Goal: Task Accomplishment & Management: Use online tool/utility

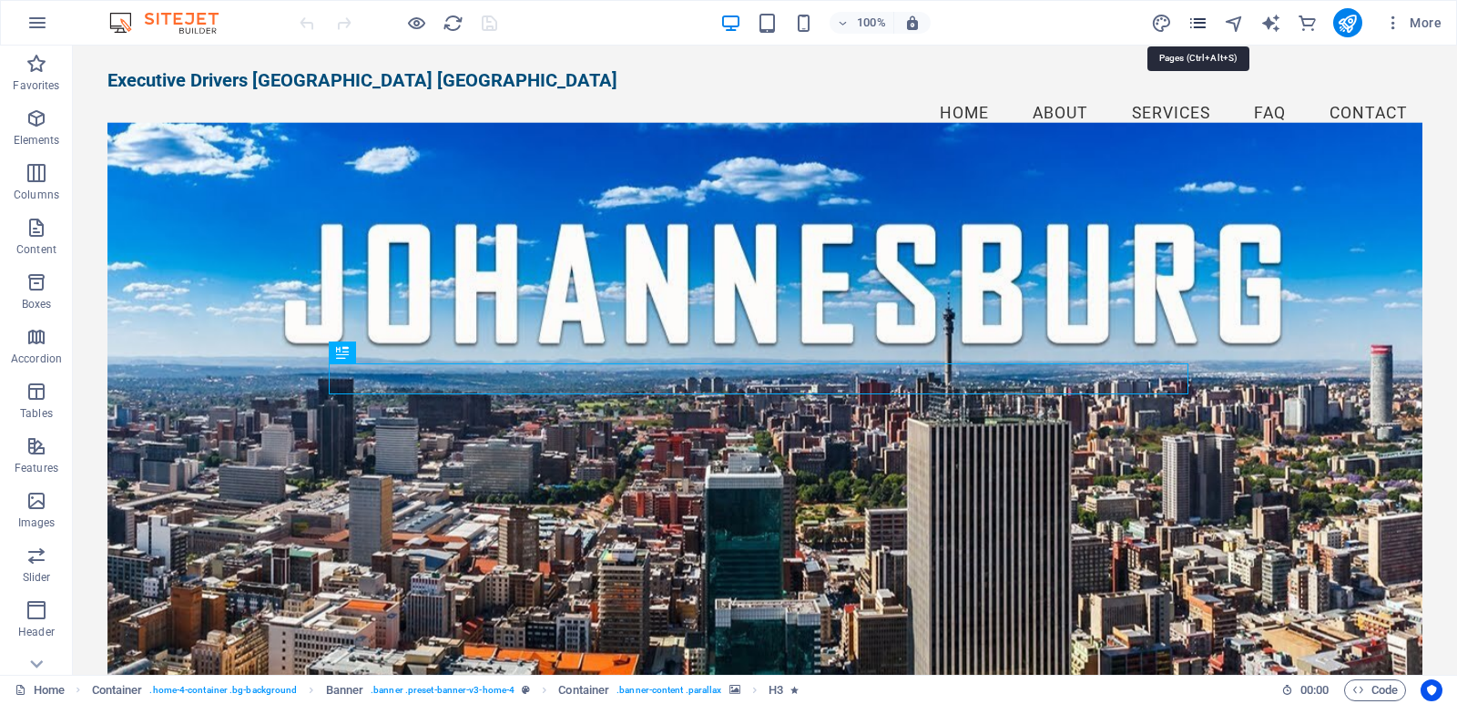
click at [1198, 22] on icon "pages" at bounding box center [1197, 23] width 21 height 21
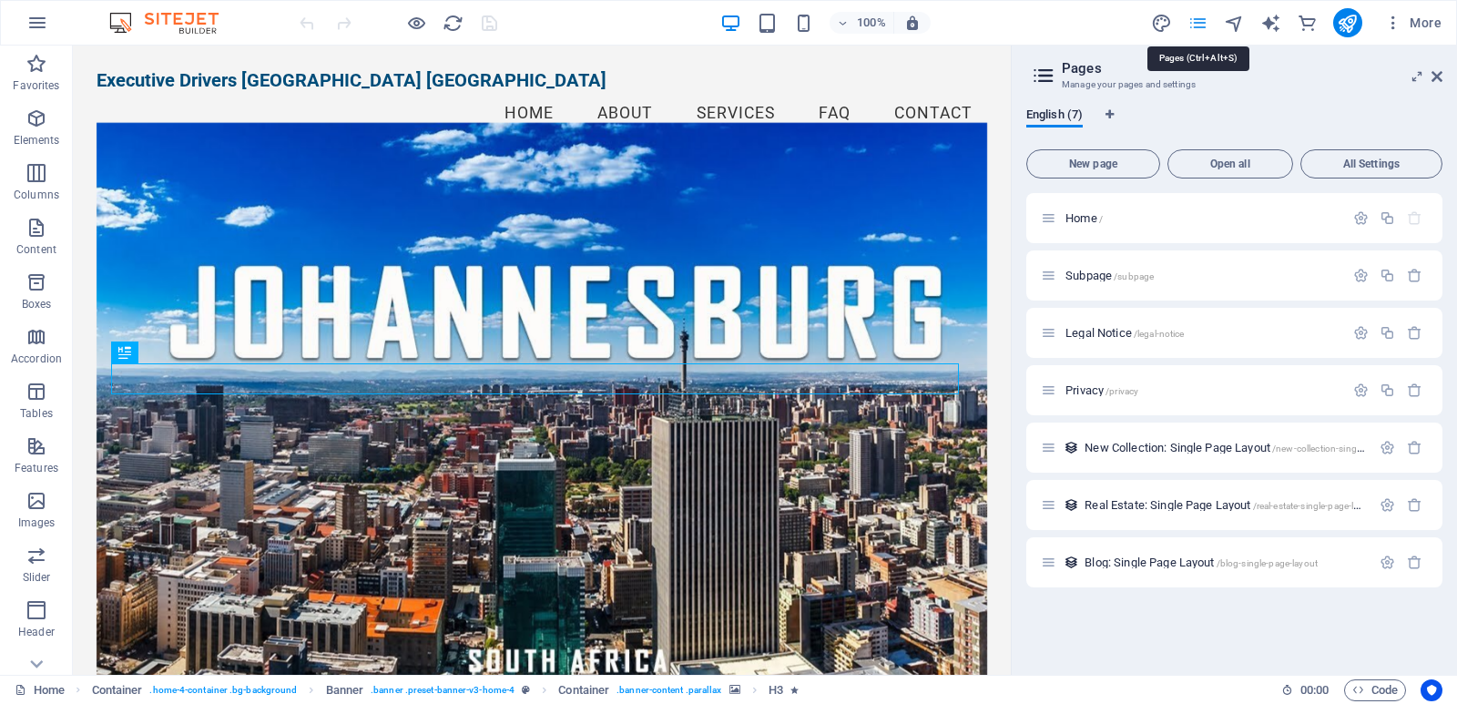
click at [1198, 22] on icon "pages" at bounding box center [1197, 23] width 21 height 21
click at [1167, 20] on icon "design" at bounding box center [1161, 23] width 21 height 21
select select "px"
select select "200"
select select "px"
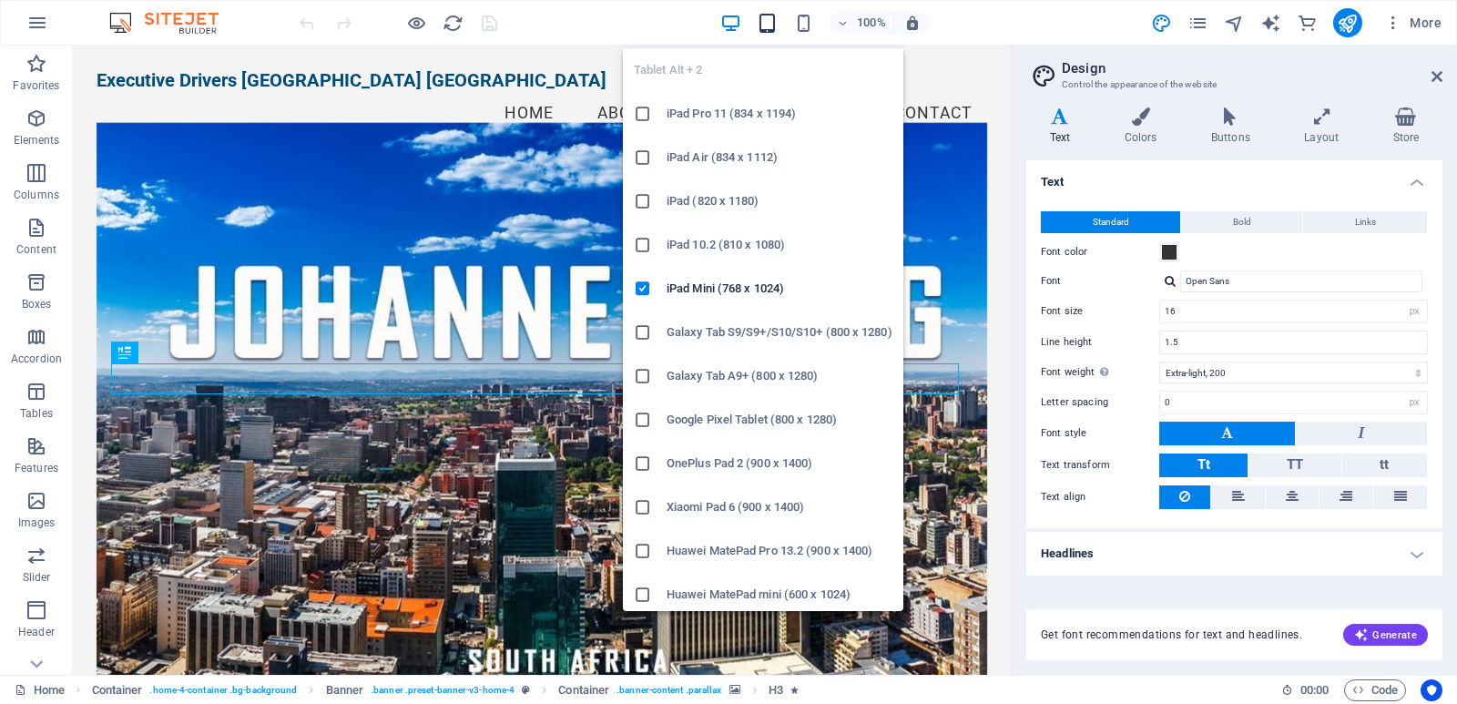
click at [769, 23] on icon "button" at bounding box center [767, 23] width 21 height 21
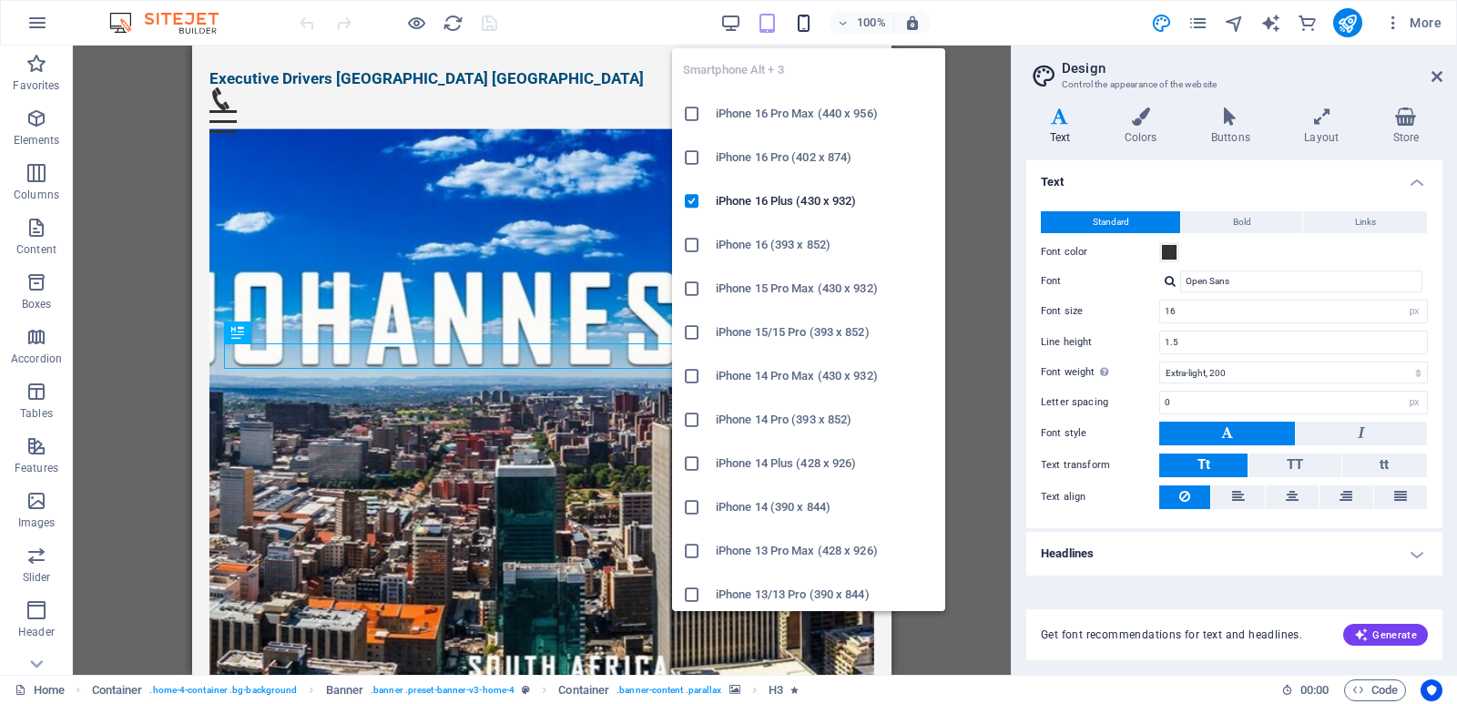
click at [799, 19] on icon "button" at bounding box center [803, 23] width 21 height 21
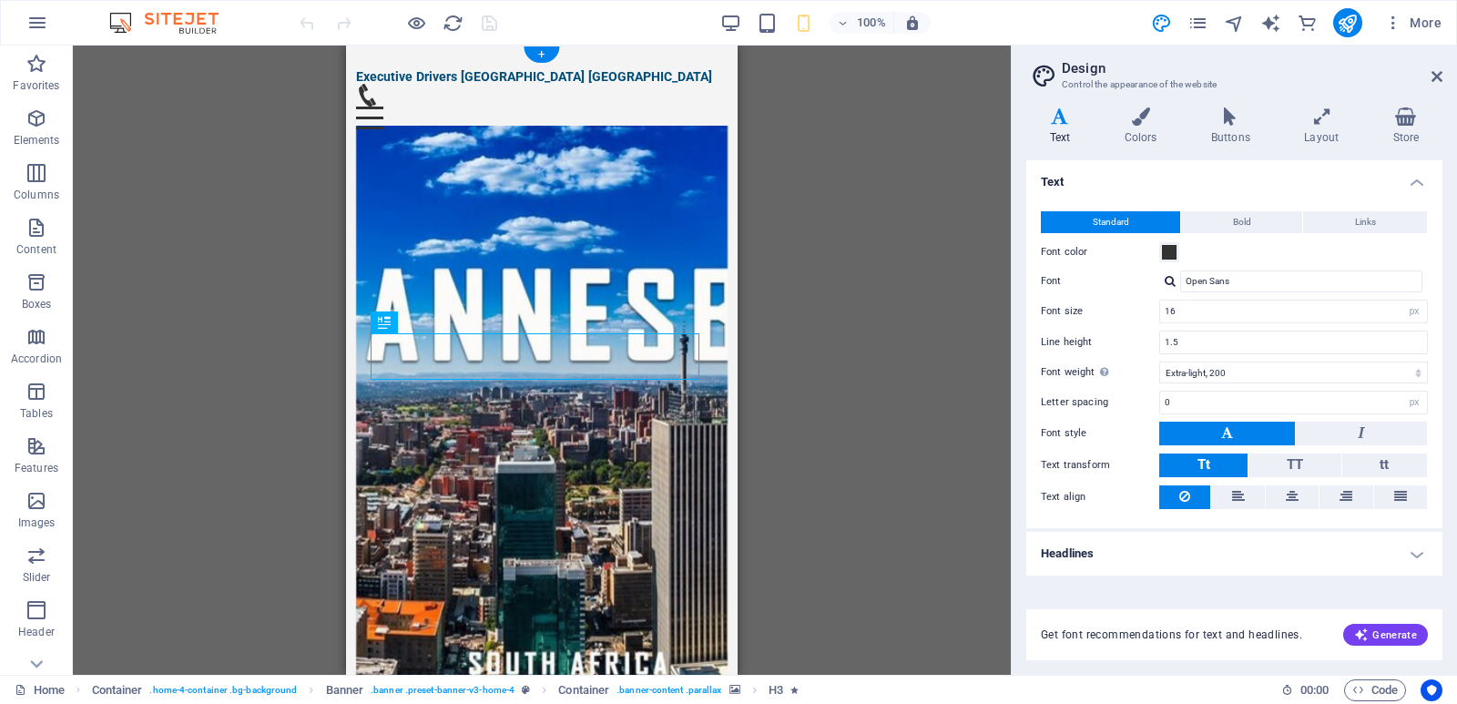
click at [452, 154] on figure at bounding box center [542, 412] width 372 height 573
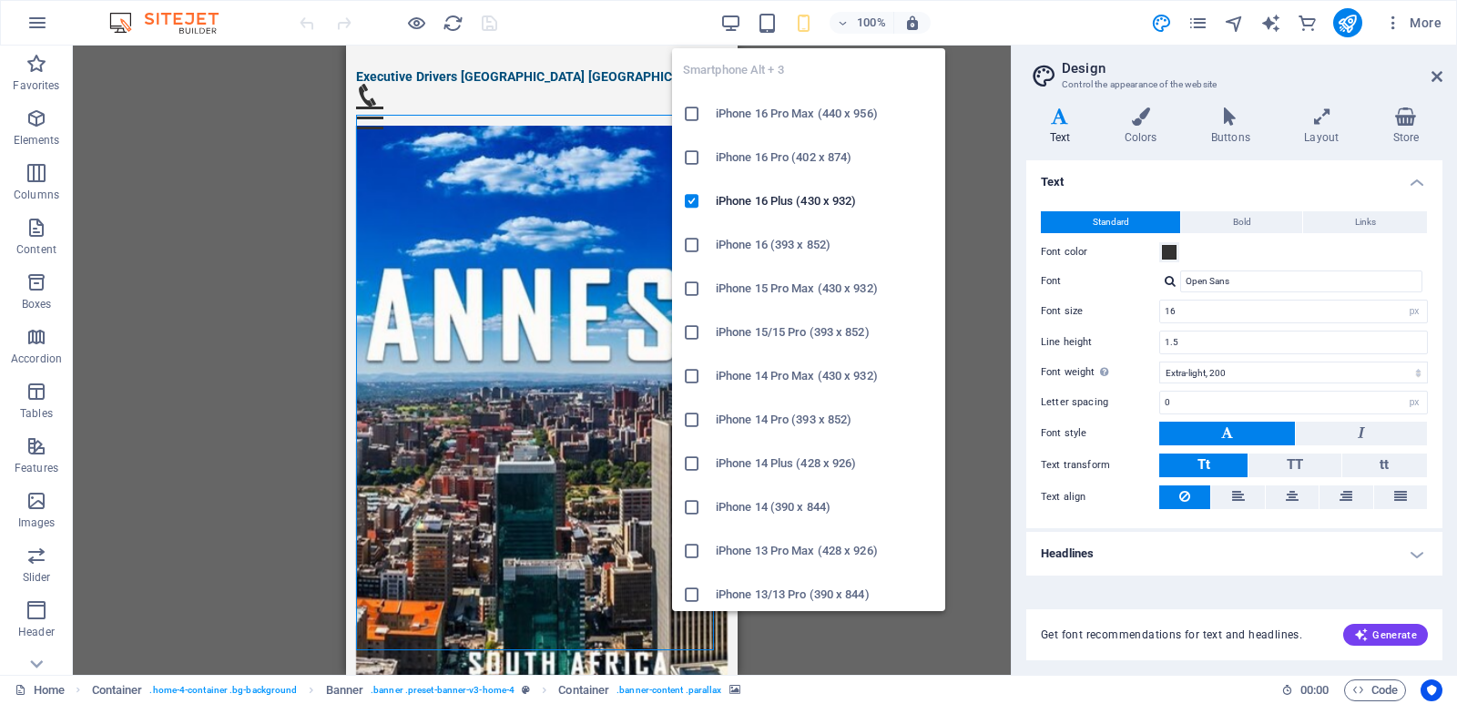
click at [800, 16] on icon "button" at bounding box center [803, 23] width 21 height 21
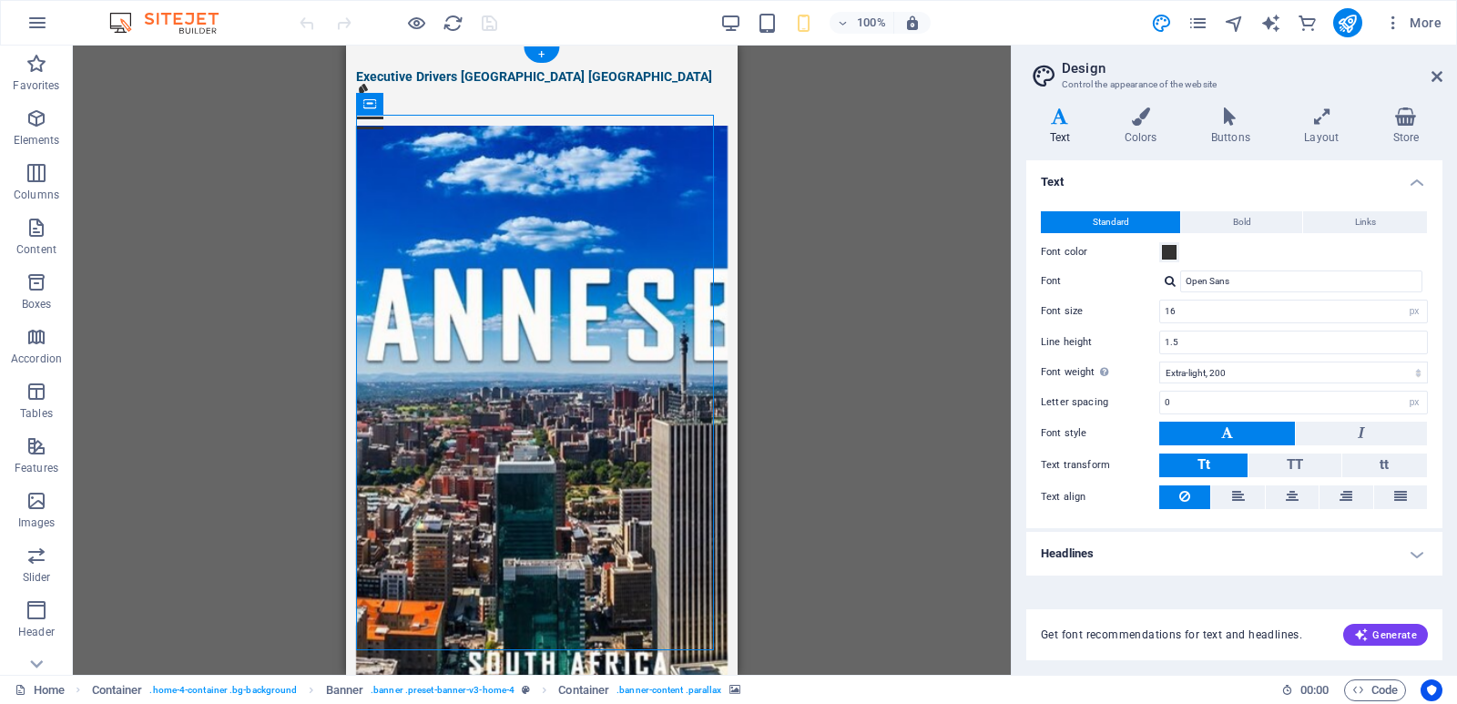
click at [467, 183] on figure at bounding box center [542, 412] width 372 height 573
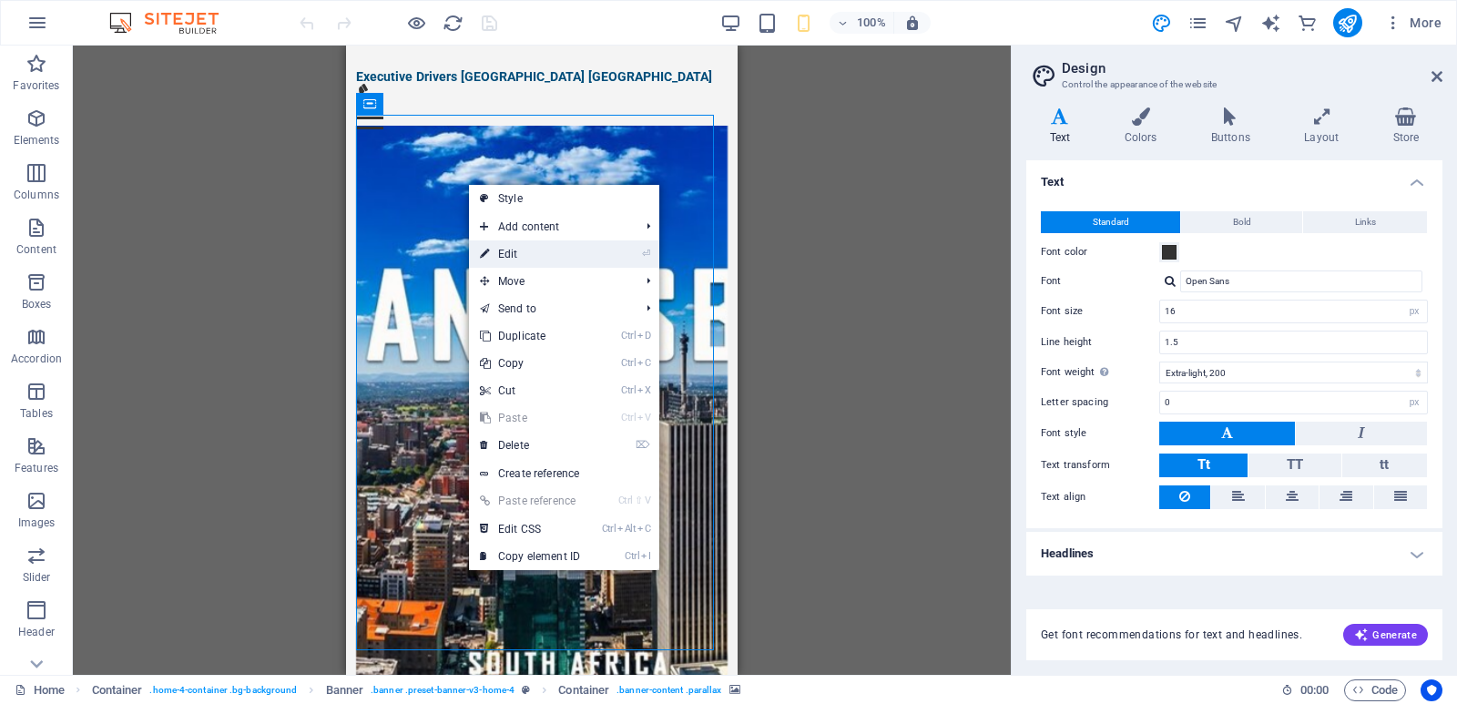
click at [509, 254] on link "⏎ Edit" at bounding box center [530, 253] width 122 height 27
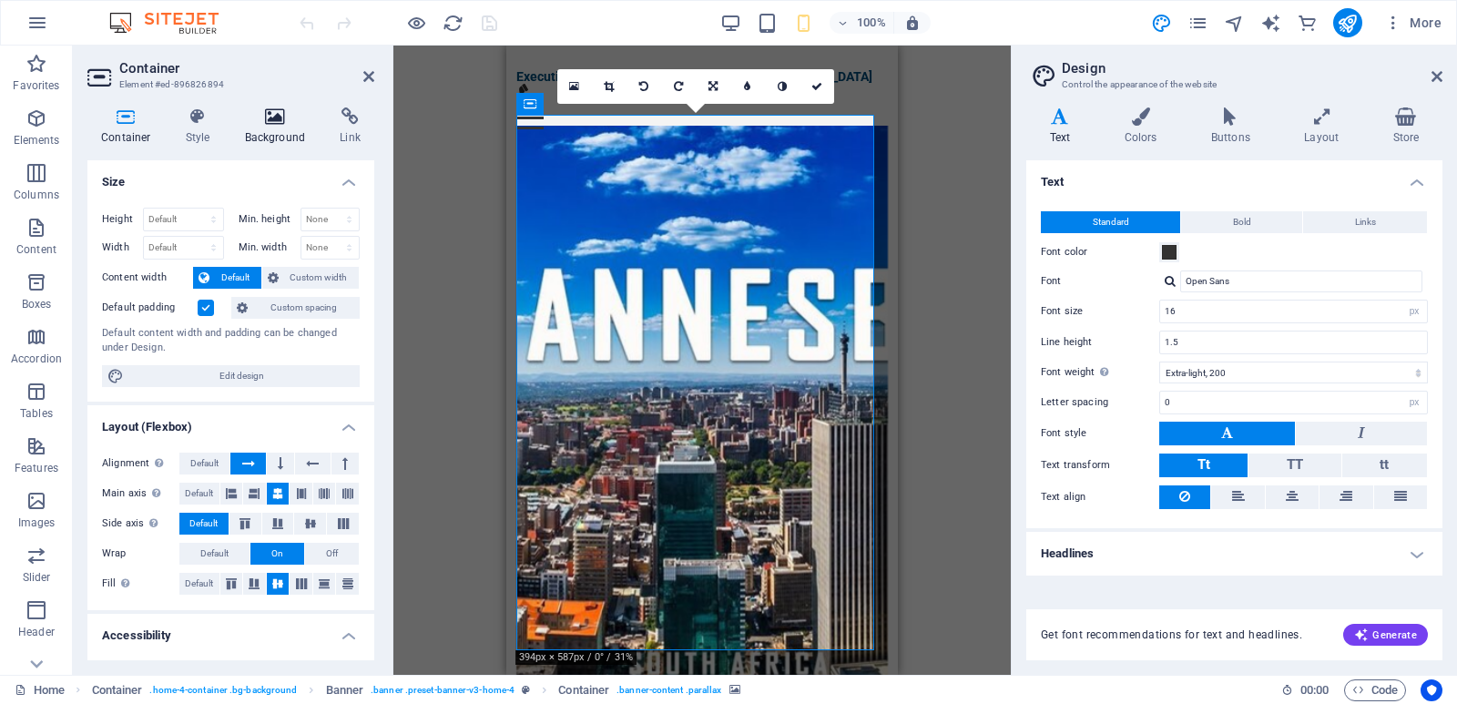
click at [261, 110] on icon at bounding box center [275, 116] width 88 height 18
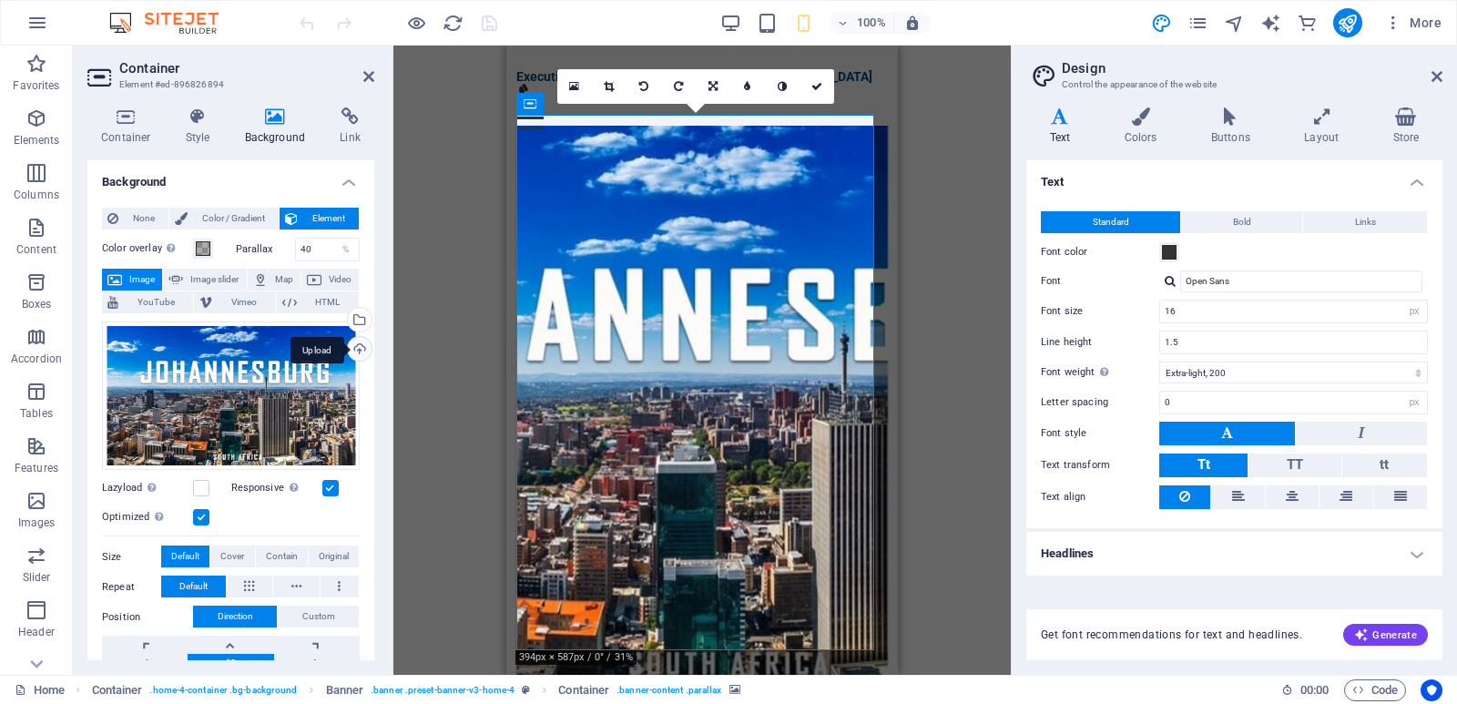
click at [354, 351] on div "Upload" at bounding box center [357, 350] width 27 height 27
click at [353, 351] on div "Upload" at bounding box center [357, 350] width 27 height 27
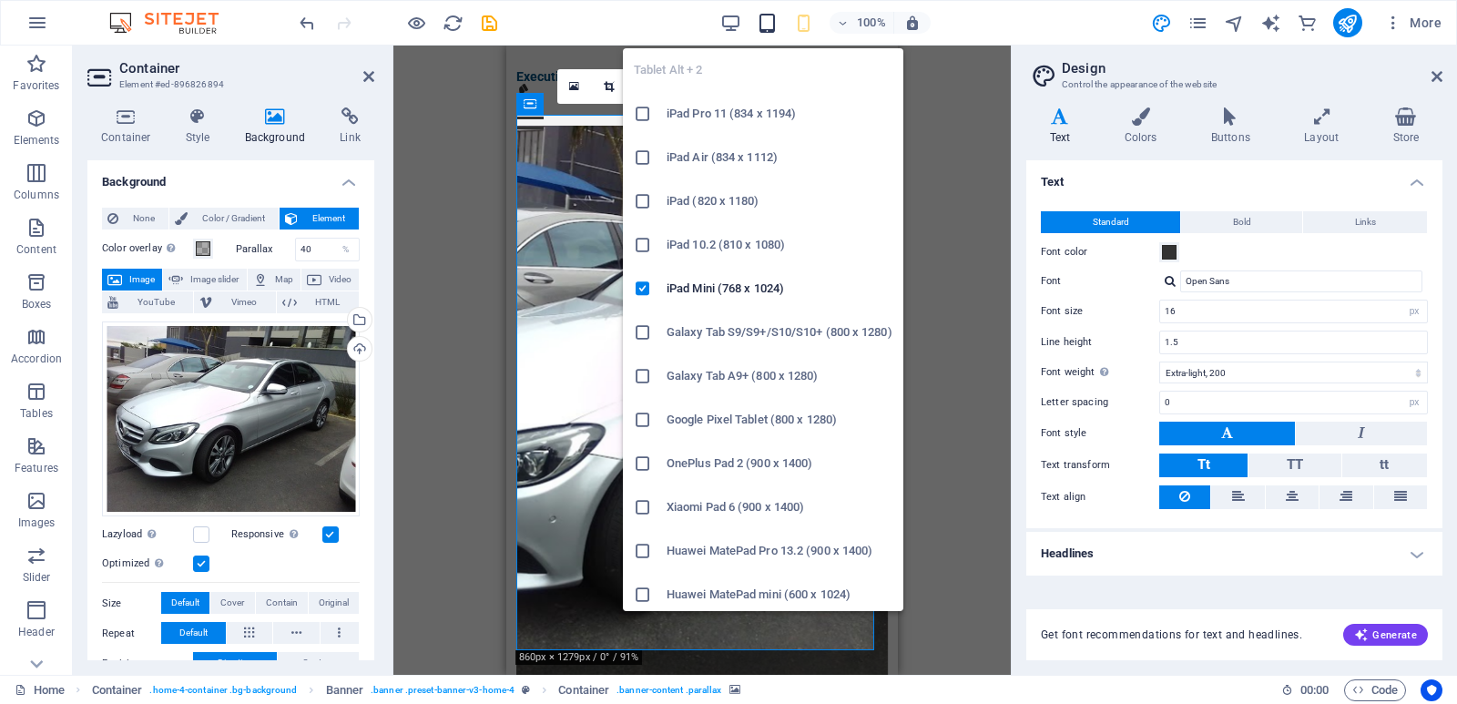
click at [763, 24] on icon "button" at bounding box center [767, 23] width 21 height 21
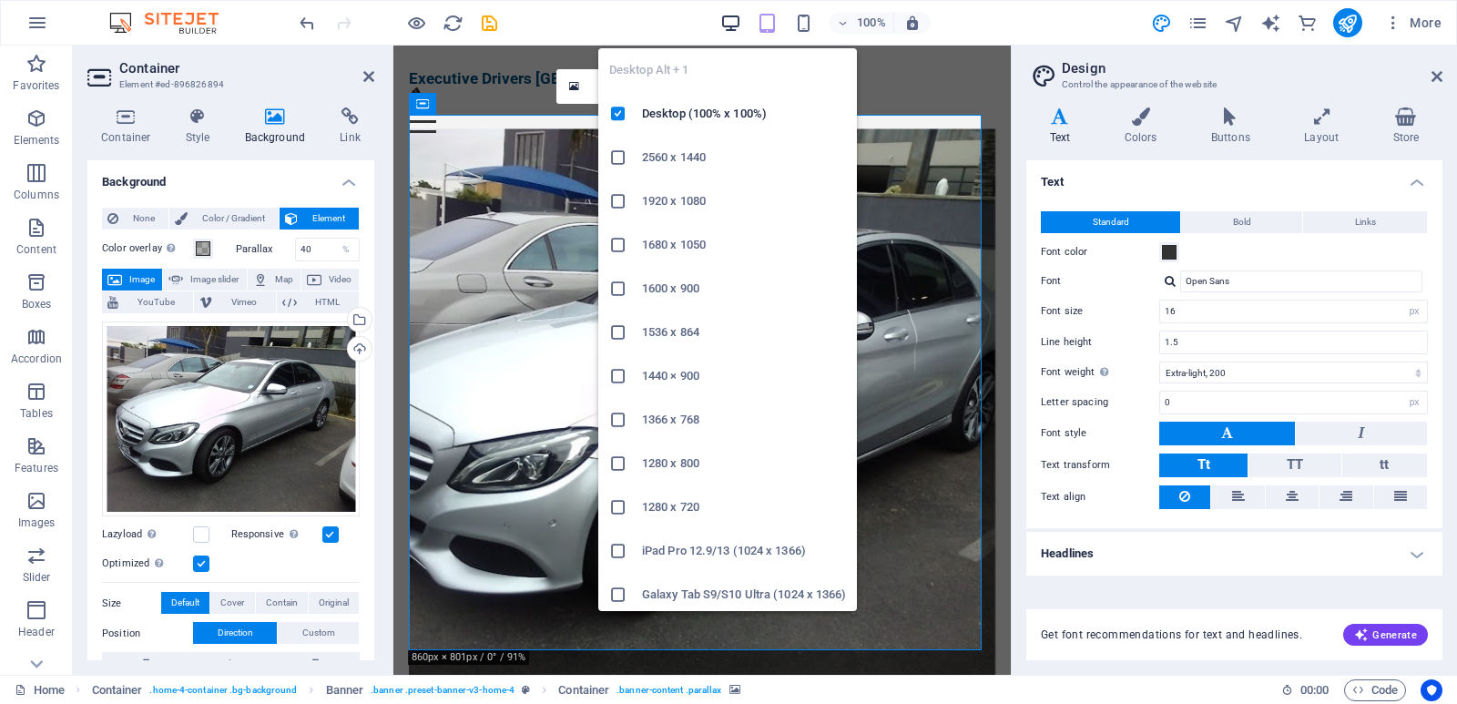
click at [734, 19] on icon "button" at bounding box center [730, 23] width 21 height 21
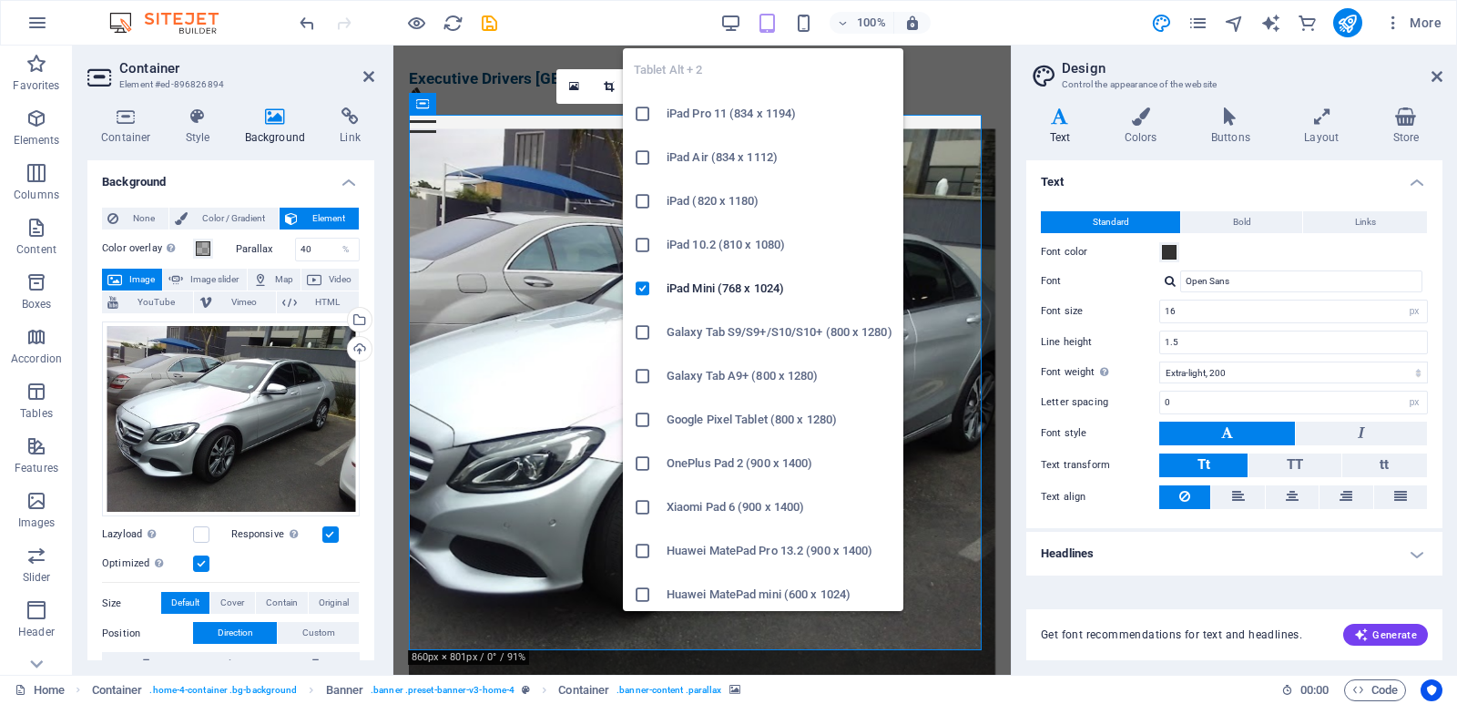
click at [773, 22] on icon "button" at bounding box center [767, 23] width 21 height 21
click at [766, 21] on icon "button" at bounding box center [767, 23] width 21 height 21
click at [766, 25] on icon "button" at bounding box center [767, 23] width 21 height 21
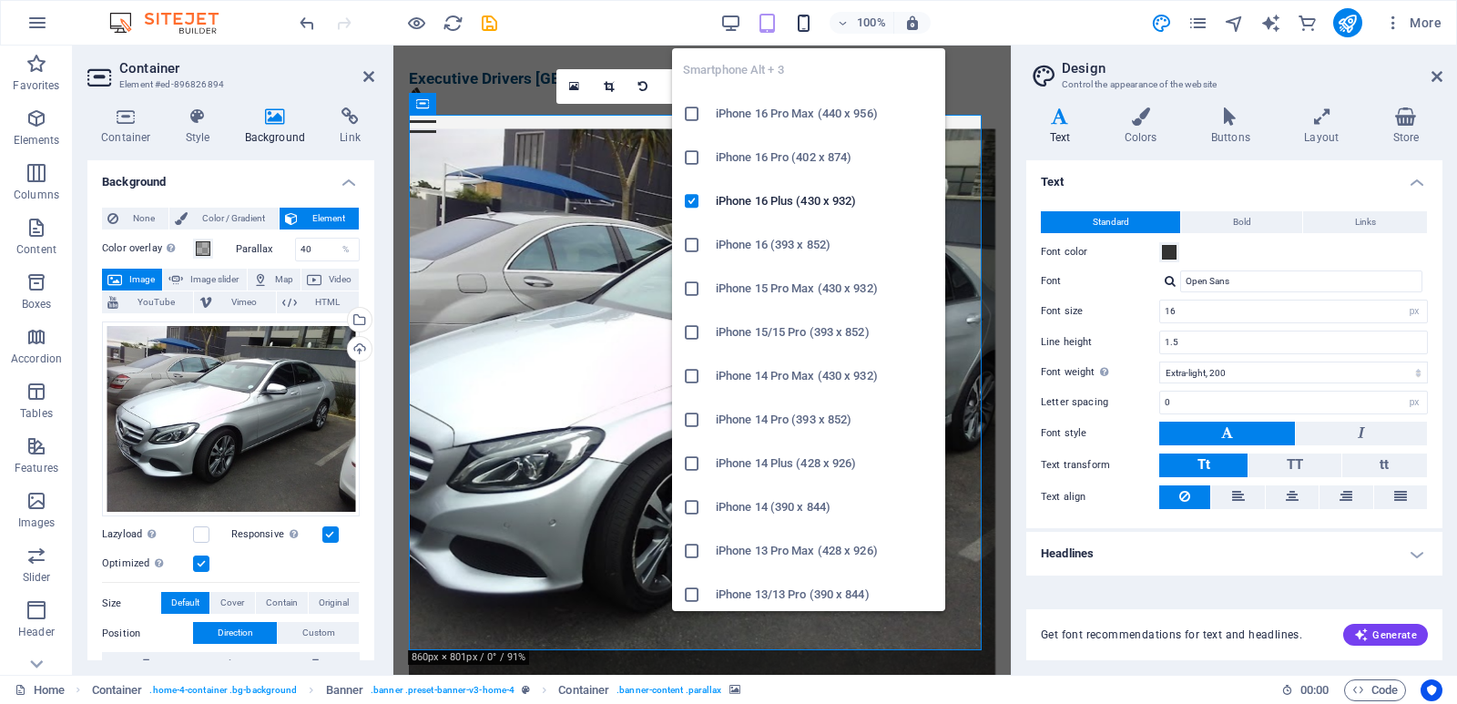
click at [803, 18] on icon "button" at bounding box center [803, 23] width 21 height 21
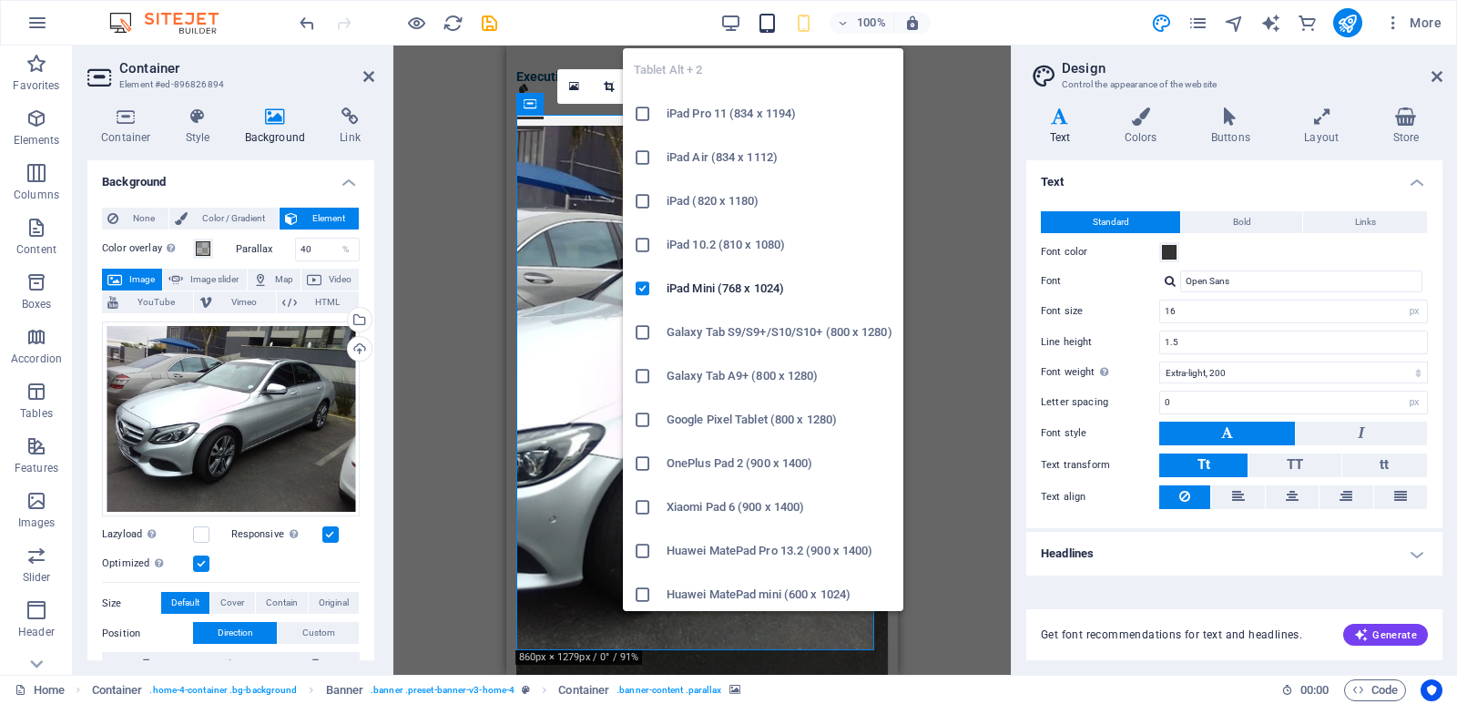
click at [765, 18] on icon "button" at bounding box center [767, 23] width 21 height 21
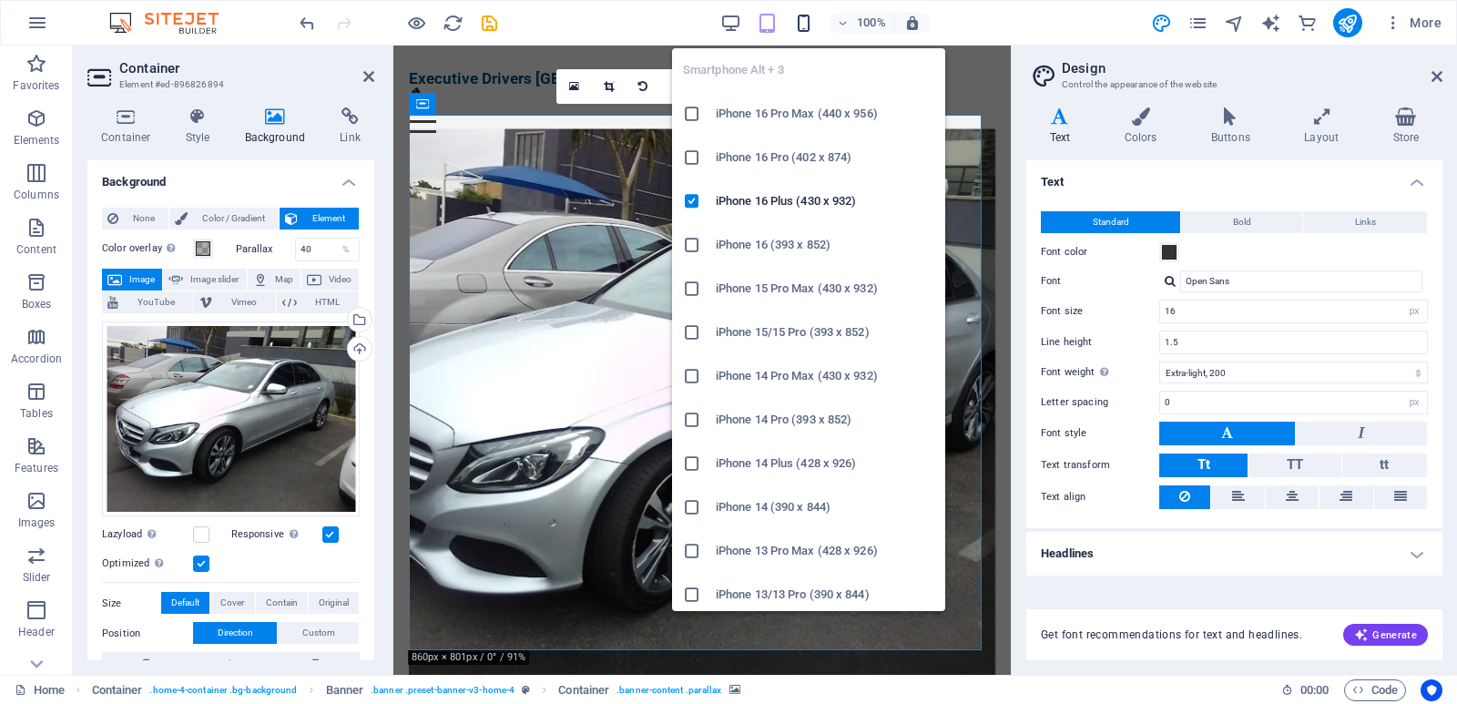
click at [798, 26] on icon "button" at bounding box center [803, 23] width 21 height 21
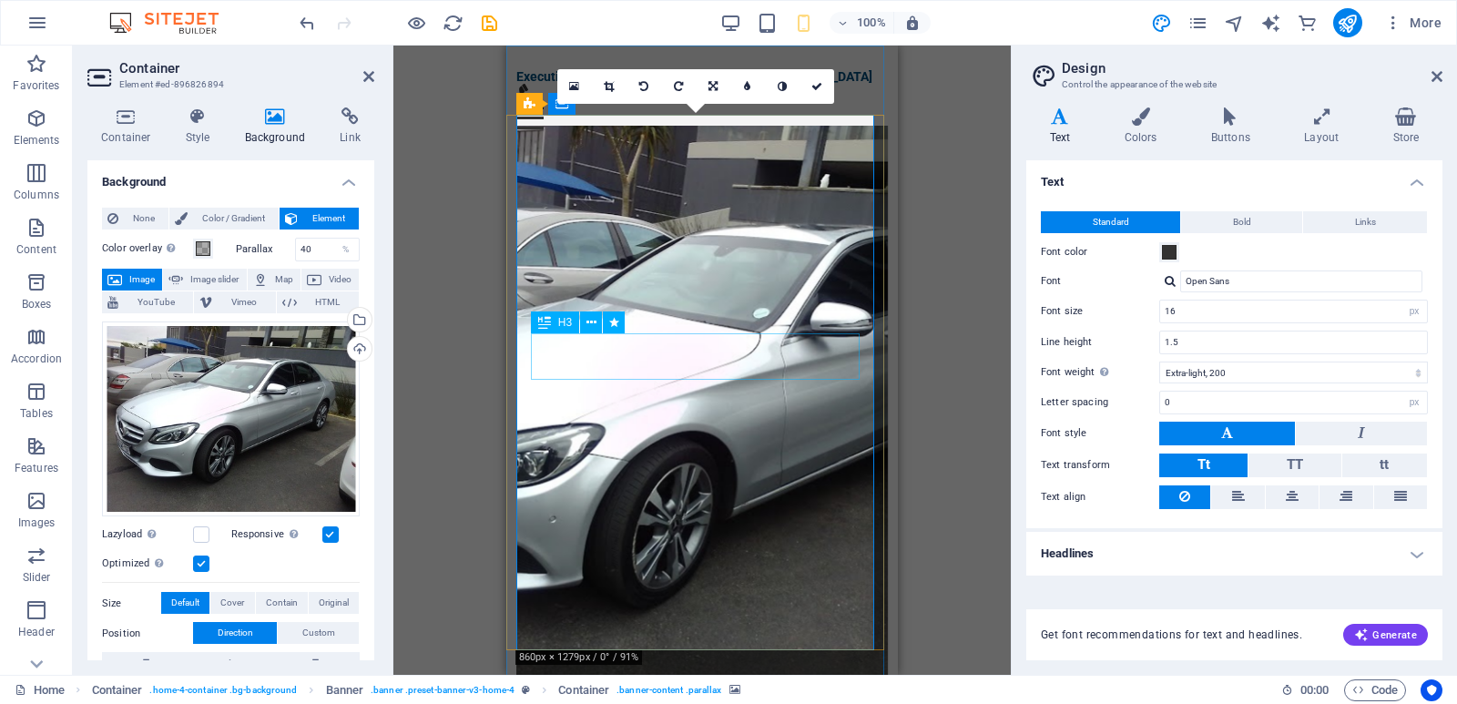
click at [633, 226] on figure at bounding box center [702, 412] width 372 height 573
click at [820, 77] on link at bounding box center [817, 86] width 35 height 35
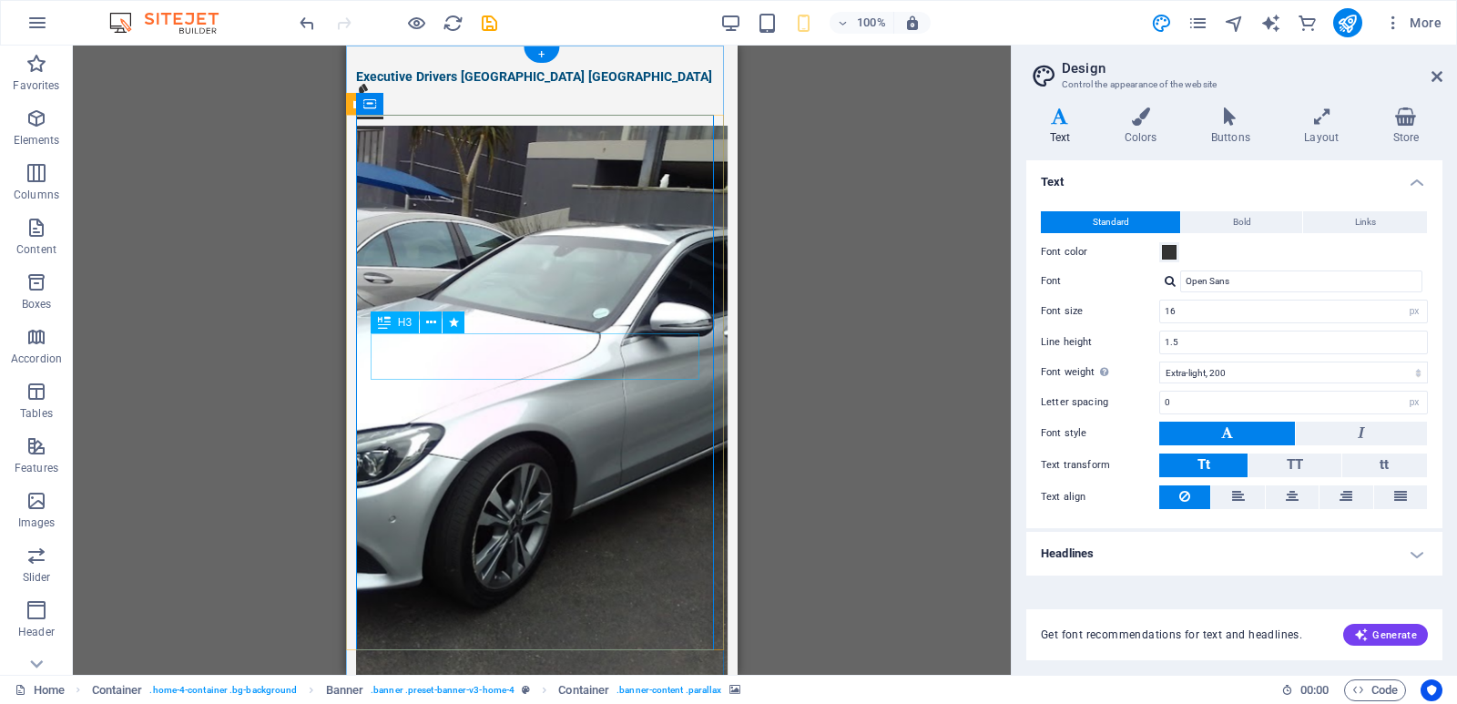
drag, startPoint x: 570, startPoint y: 359, endPoint x: 411, endPoint y: 359, distance: 159.4
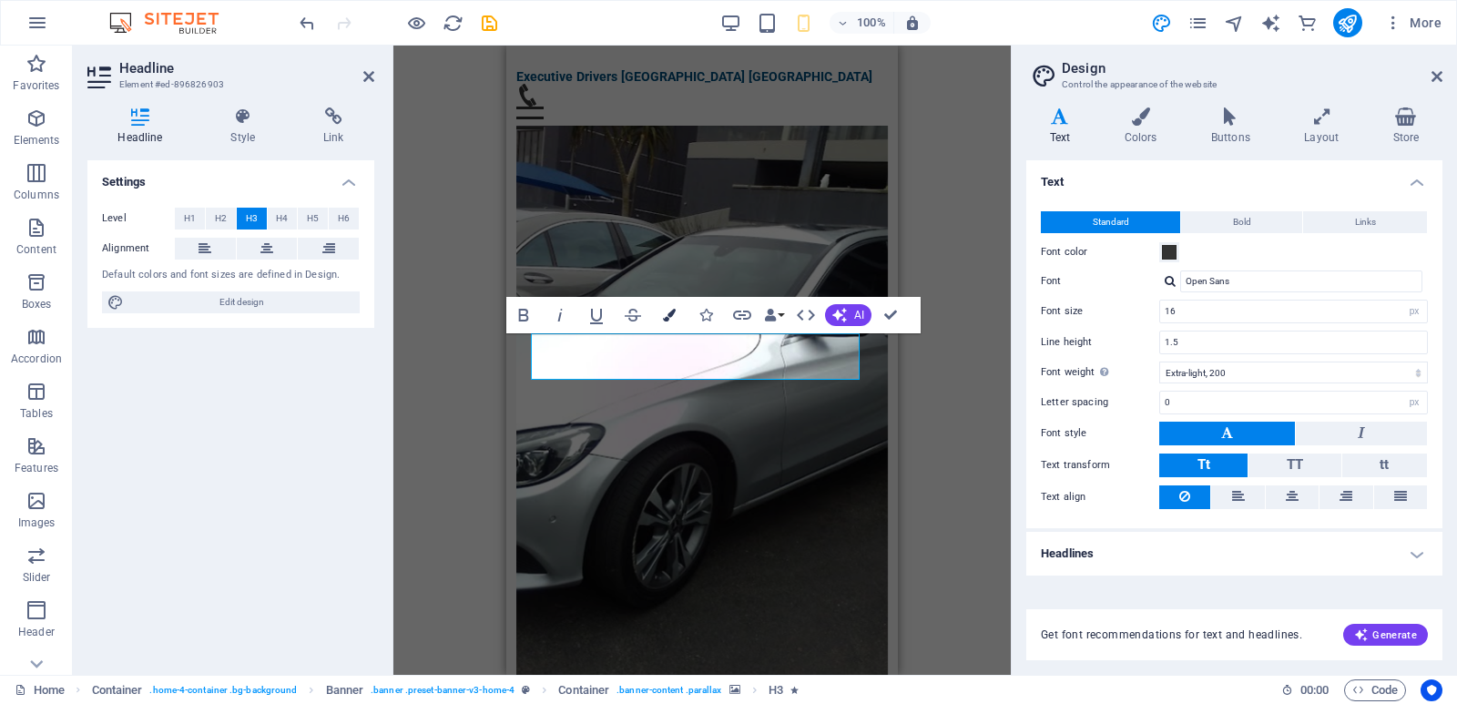
click at [663, 312] on icon "button" at bounding box center [669, 315] width 13 height 13
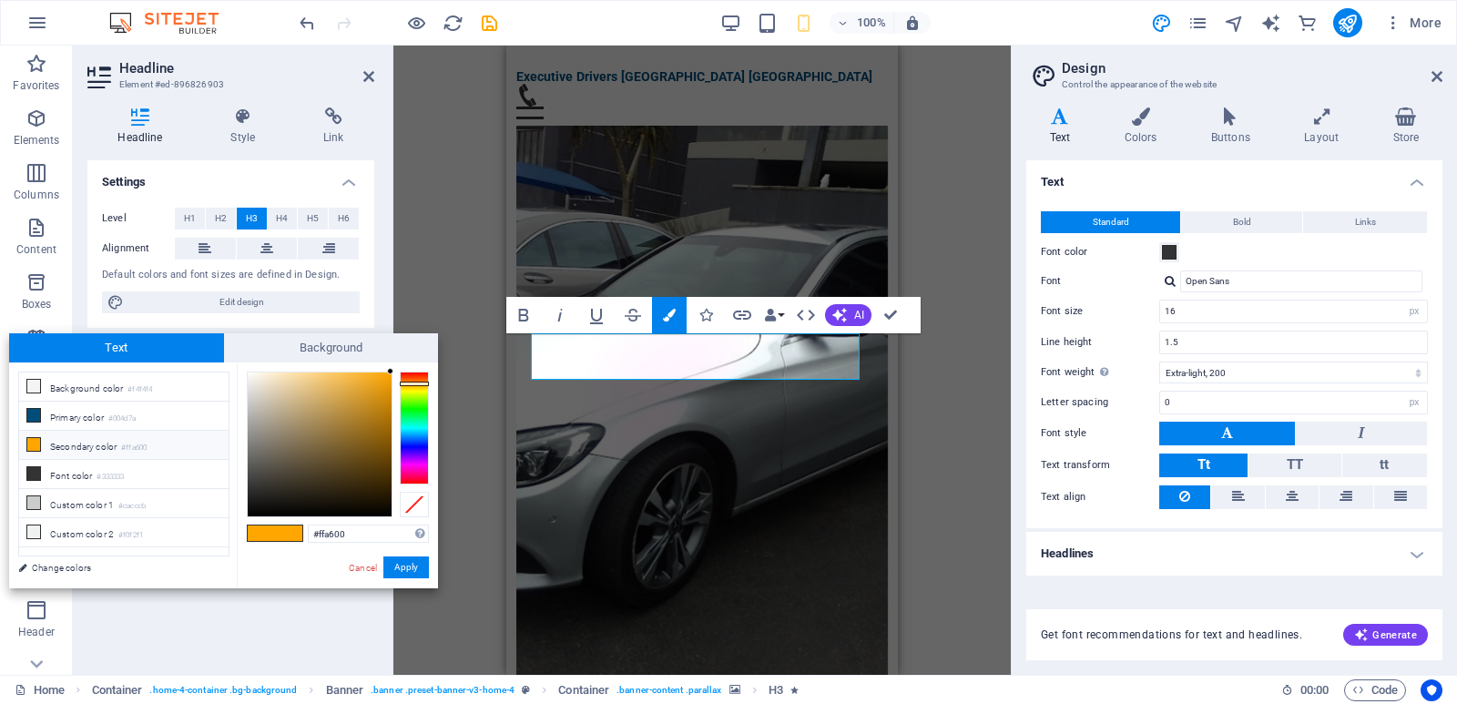
type input "#0006ff"
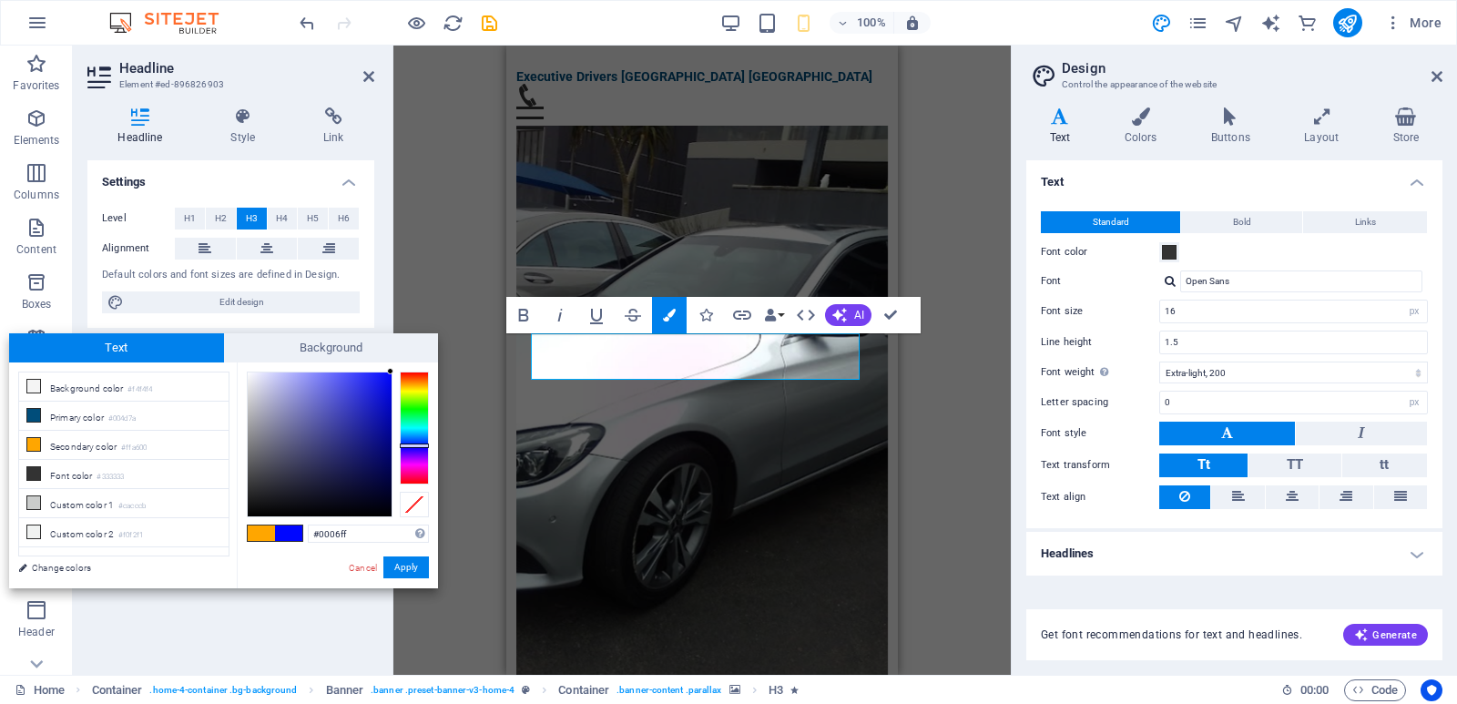
click at [408, 445] on div at bounding box center [414, 428] width 29 height 113
click at [403, 564] on button "Apply" at bounding box center [406, 567] width 46 height 22
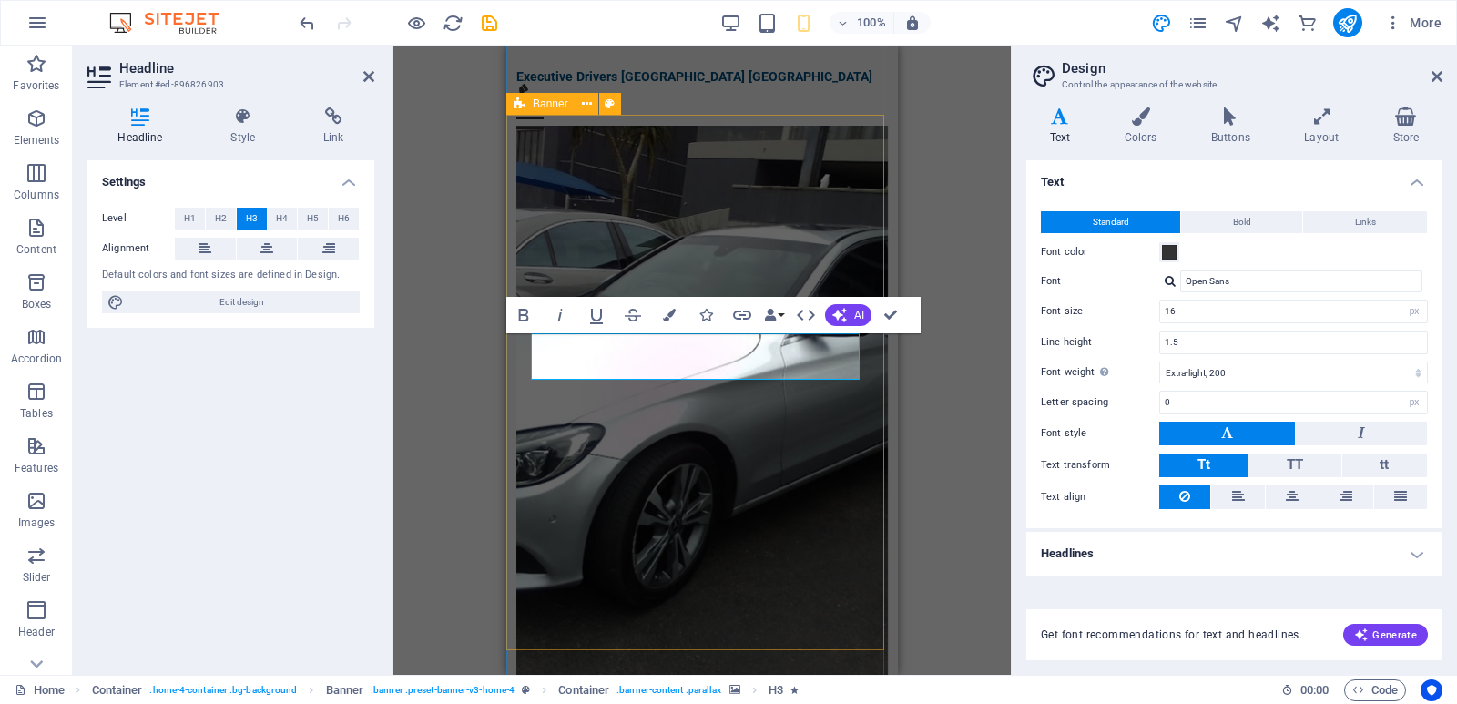
click at [736, 508] on figure at bounding box center [702, 412] width 372 height 573
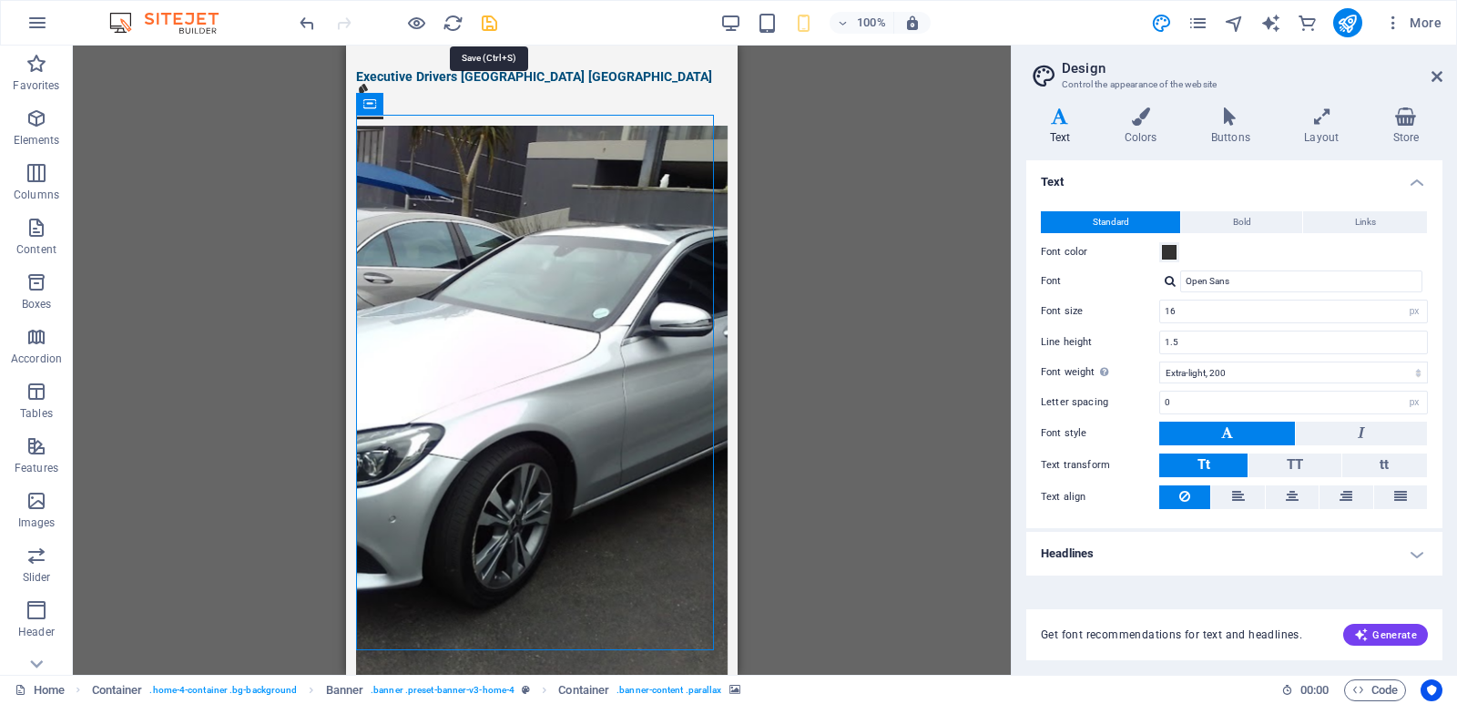
click at [488, 18] on icon "save" at bounding box center [489, 23] width 21 height 21
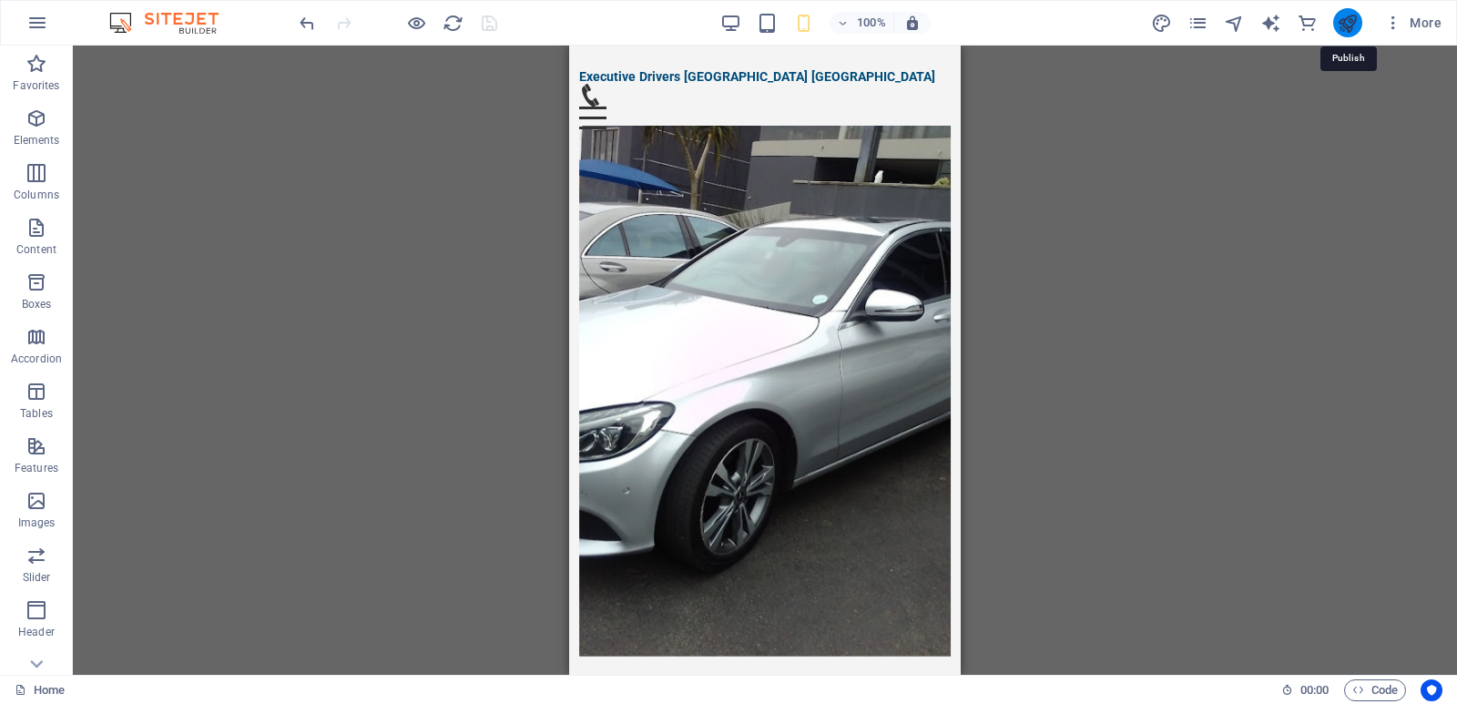
click at [1343, 22] on icon "publish" at bounding box center [1347, 23] width 21 height 21
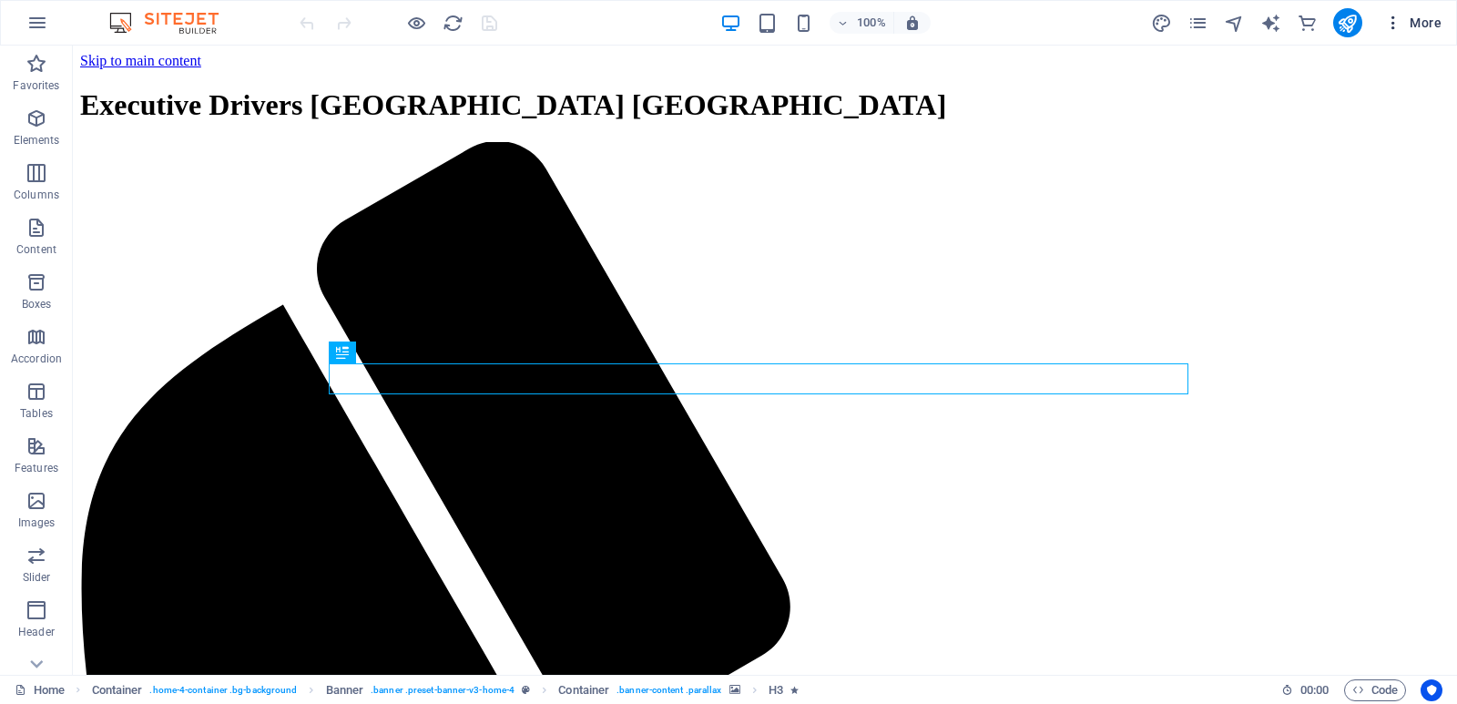
click at [1393, 25] on icon "button" at bounding box center [1393, 23] width 18 height 18
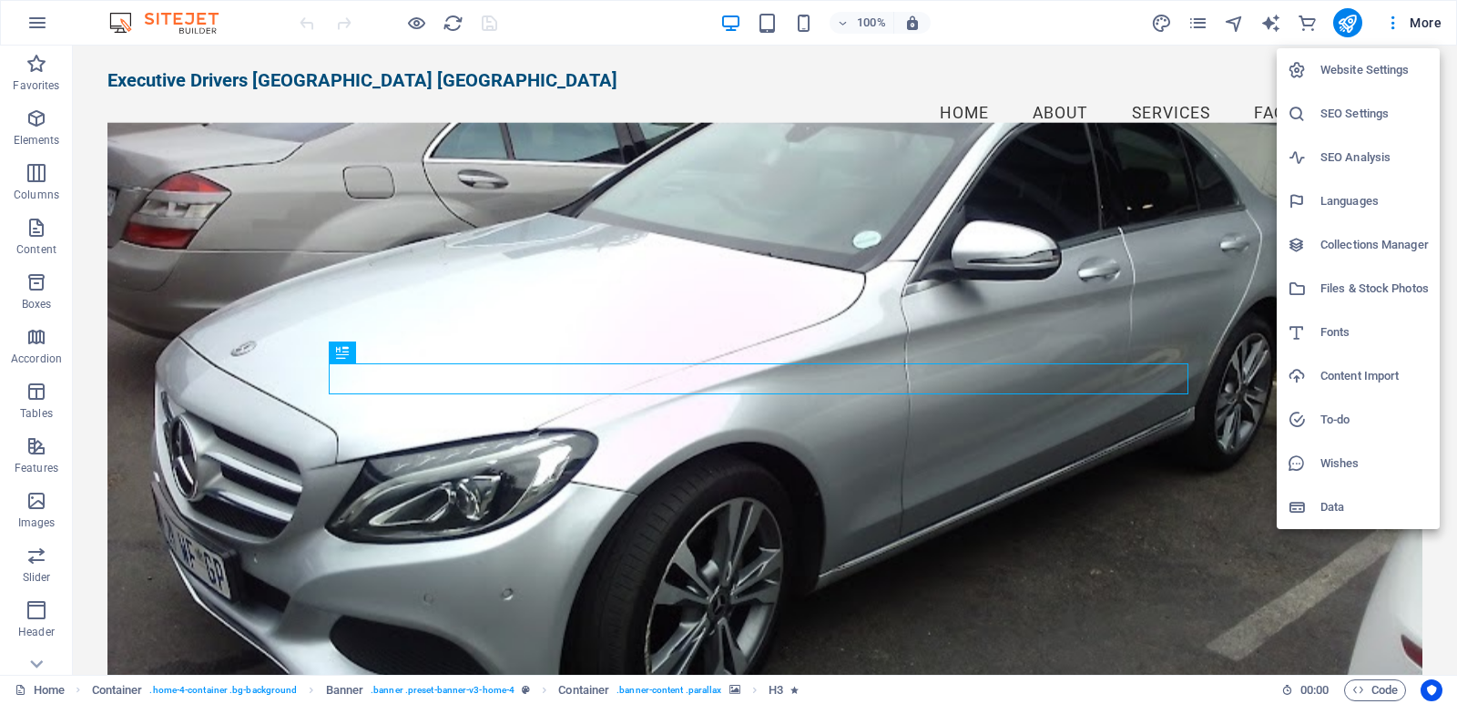
click at [1369, 68] on h6 "Website Settings" at bounding box center [1374, 70] width 108 height 22
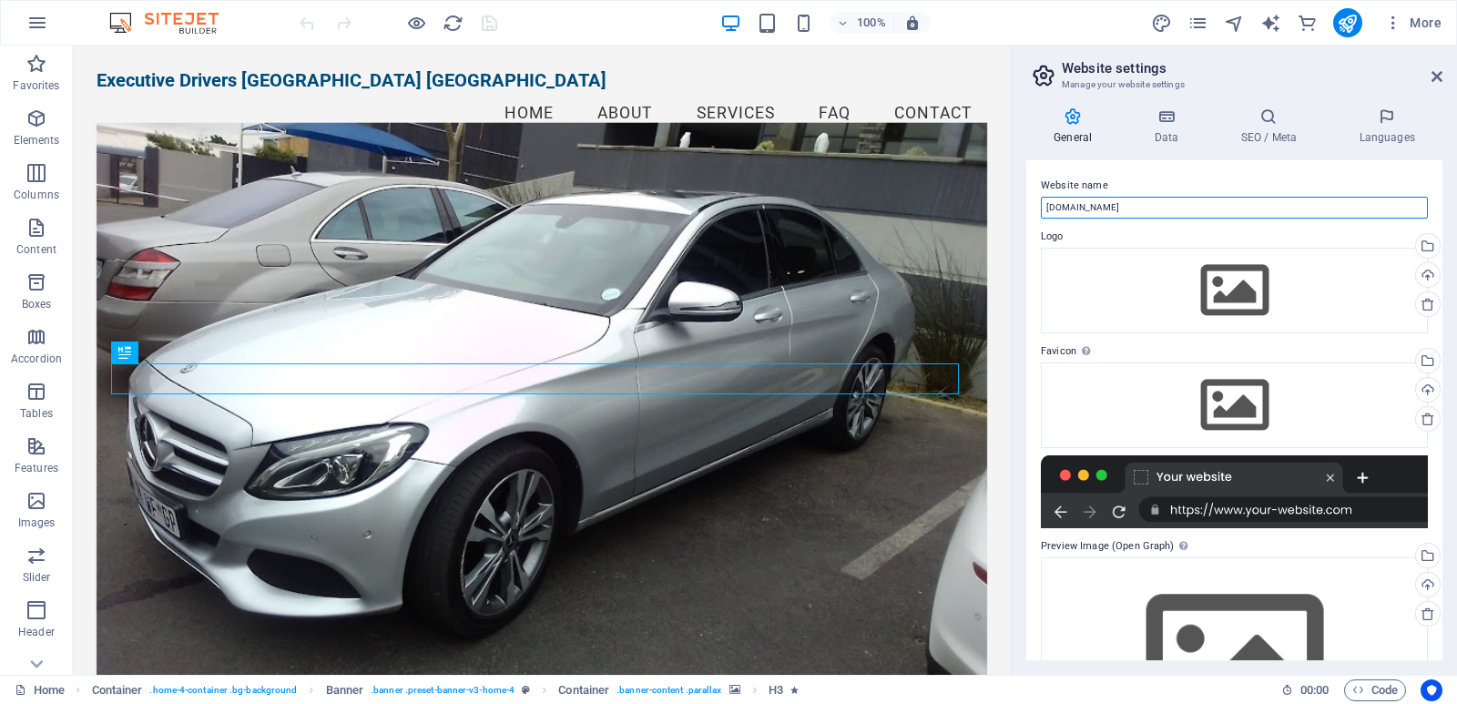
click at [1153, 206] on input "executivedriver.co.za" at bounding box center [1234, 208] width 387 height 22
click at [1420, 386] on div "Upload" at bounding box center [1425, 391] width 27 height 27
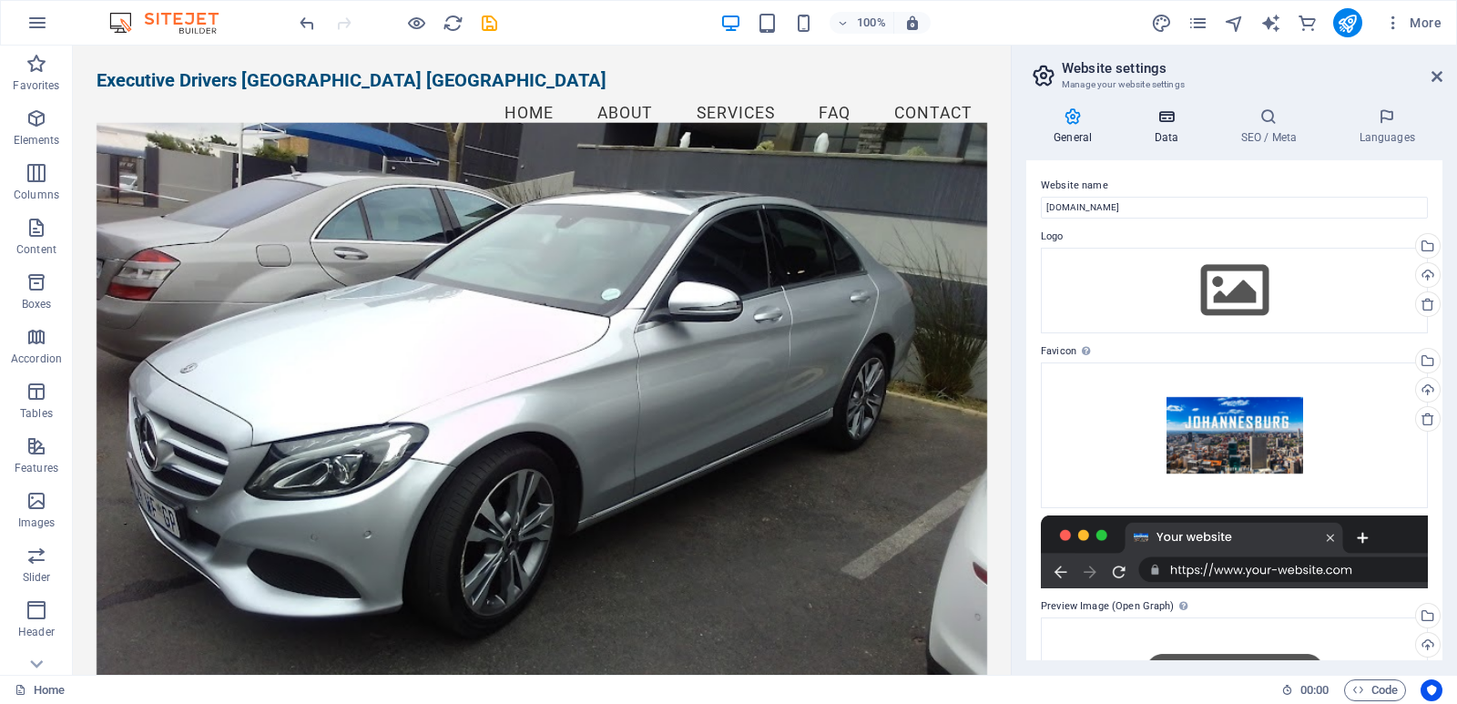
click at [1170, 124] on icon at bounding box center [1165, 116] width 79 height 18
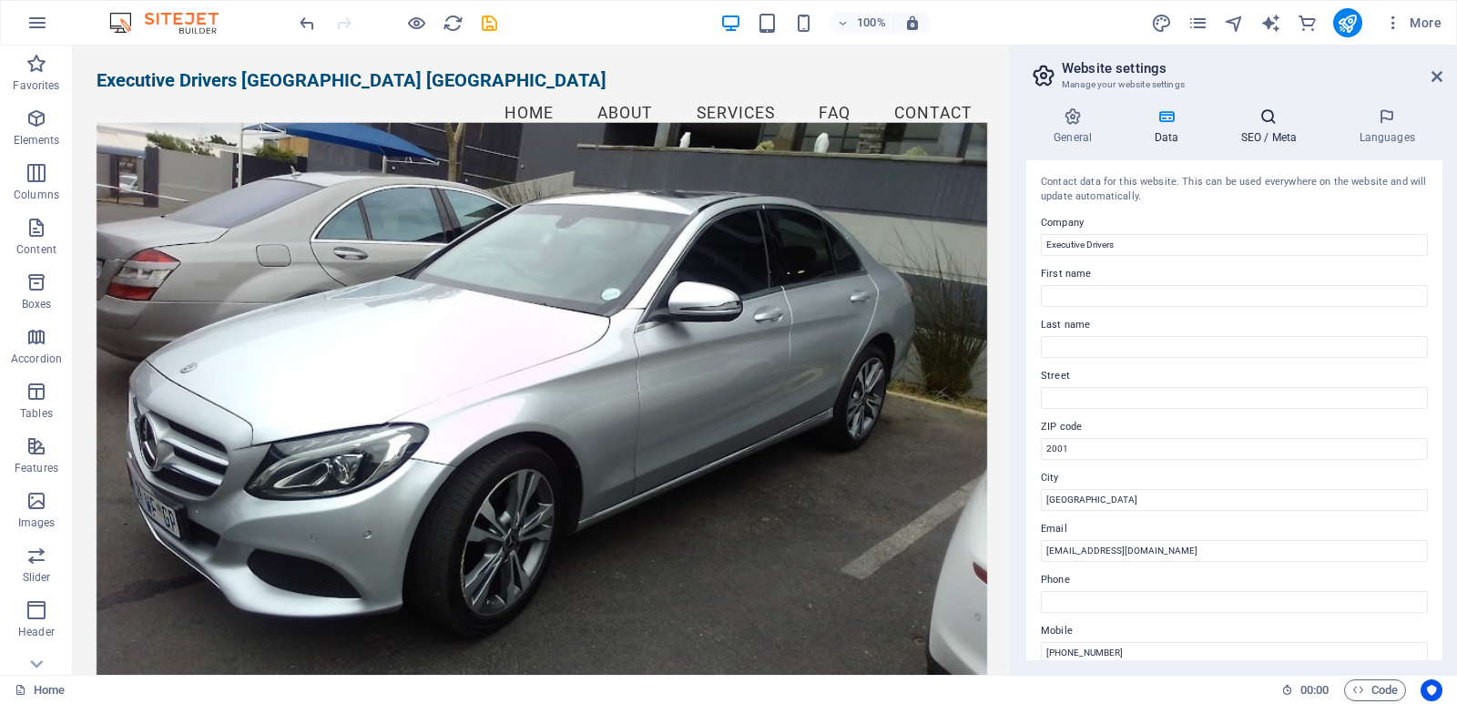
click at [1263, 120] on icon at bounding box center [1268, 116] width 111 height 18
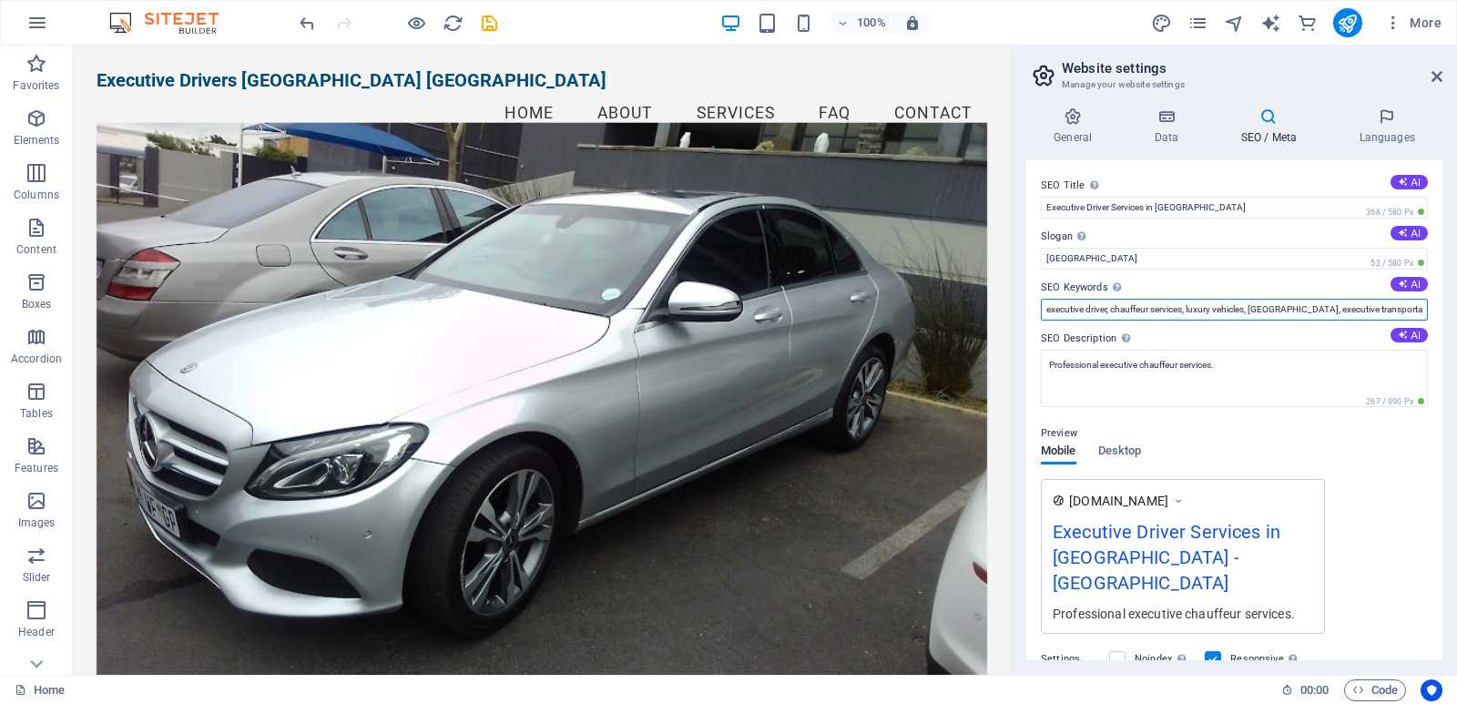
click at [1347, 311] on input "executive driver, chauffeur services, luxury vehicles, South Africa, executive …" at bounding box center [1234, 310] width 387 height 22
click at [1113, 449] on span "Desktop" at bounding box center [1120, 452] width 44 height 25
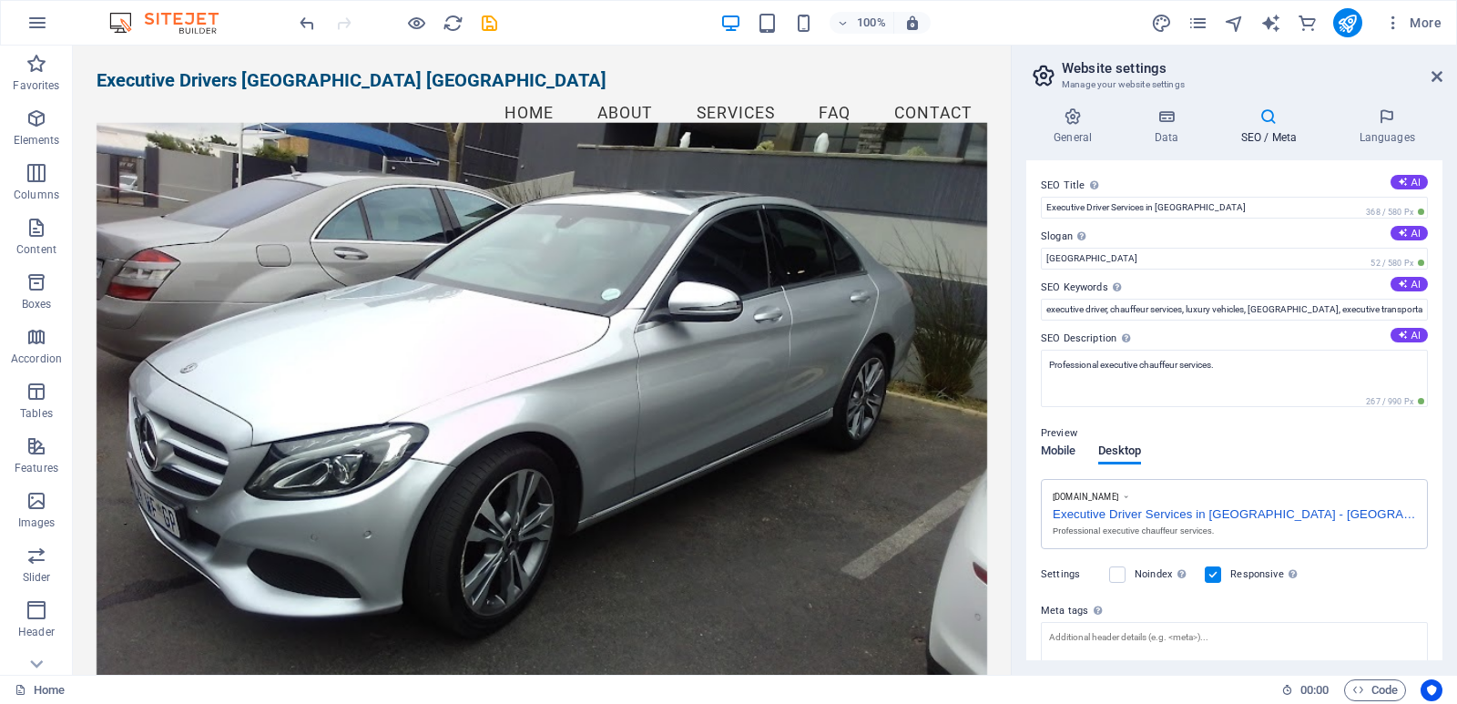
click at [1062, 444] on span "Mobile" at bounding box center [1059, 452] width 36 height 25
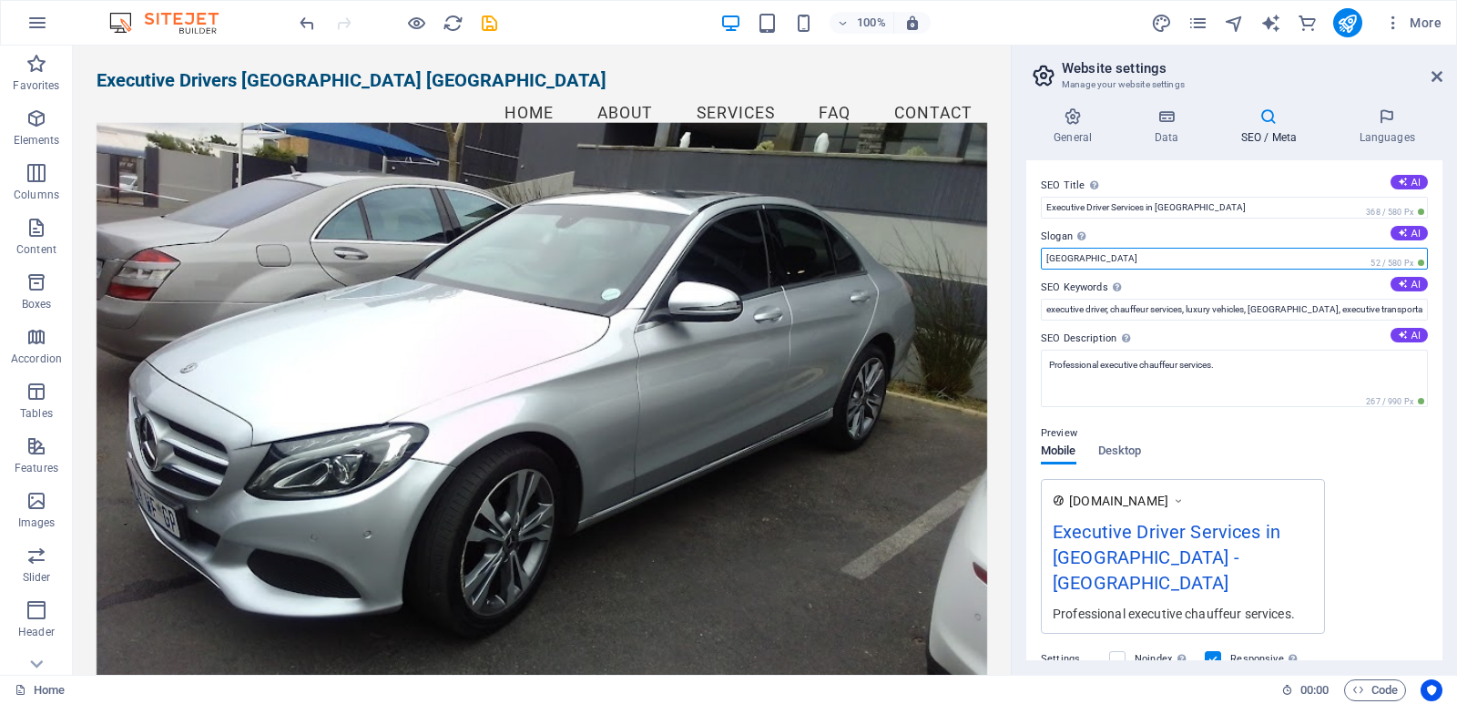
drag, startPoint x: 1091, startPoint y: 258, endPoint x: 1025, endPoint y: 258, distance: 65.6
click at [1025, 258] on div "General Data SEO / Meta Languages Website name executivedriver.co.za Logo Drag …" at bounding box center [1234, 384] width 445 height 582
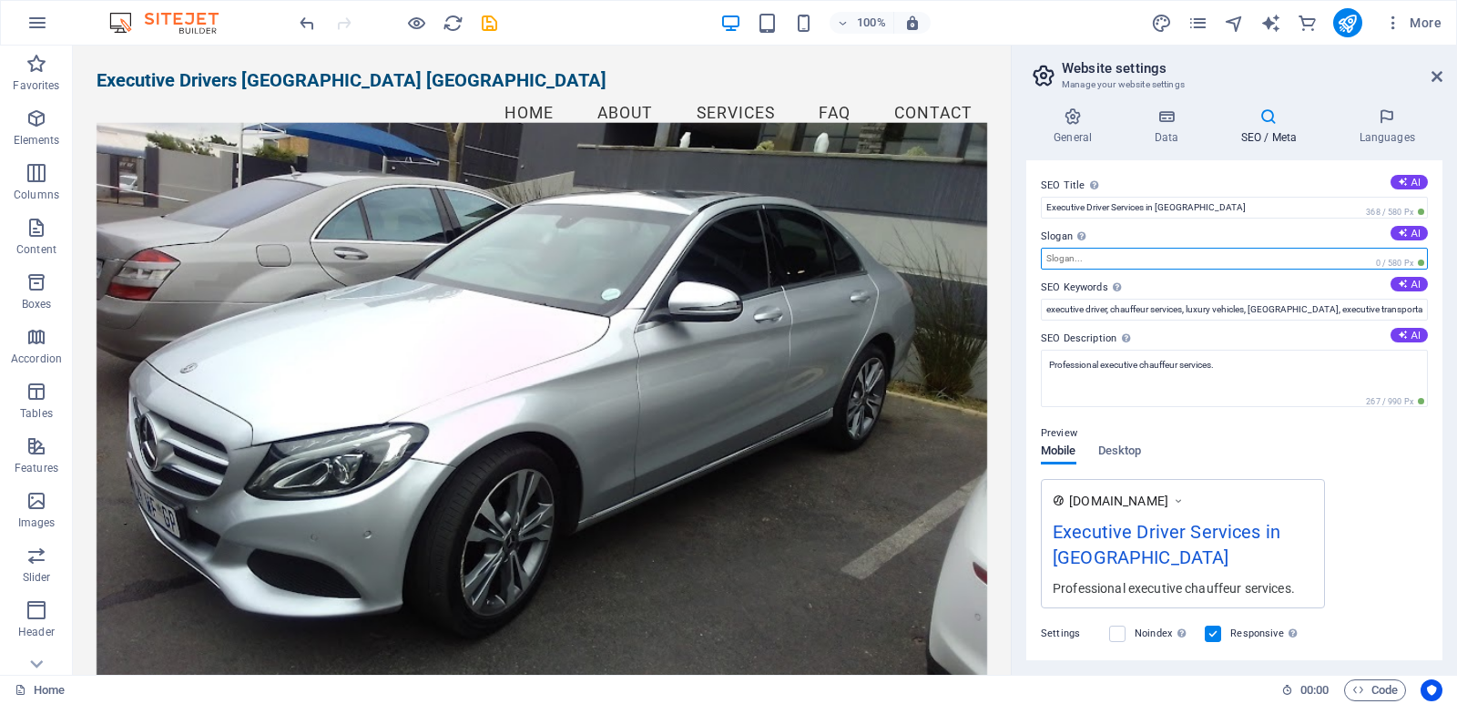
click at [1105, 257] on input "Slogan The slogan of your website. AI" at bounding box center [1234, 259] width 387 height 22
click at [1123, 446] on span "Desktop" at bounding box center [1120, 452] width 44 height 25
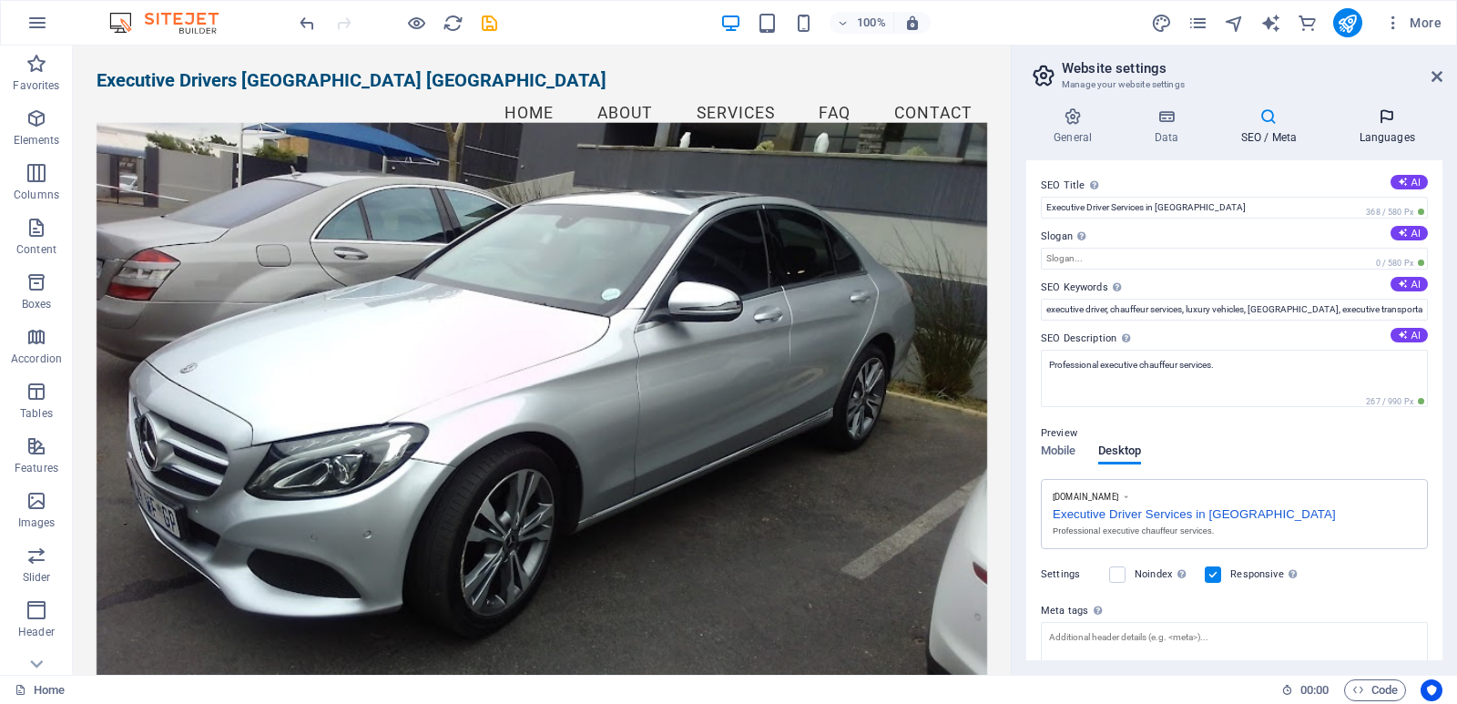
click at [1387, 119] on icon at bounding box center [1386, 116] width 111 height 18
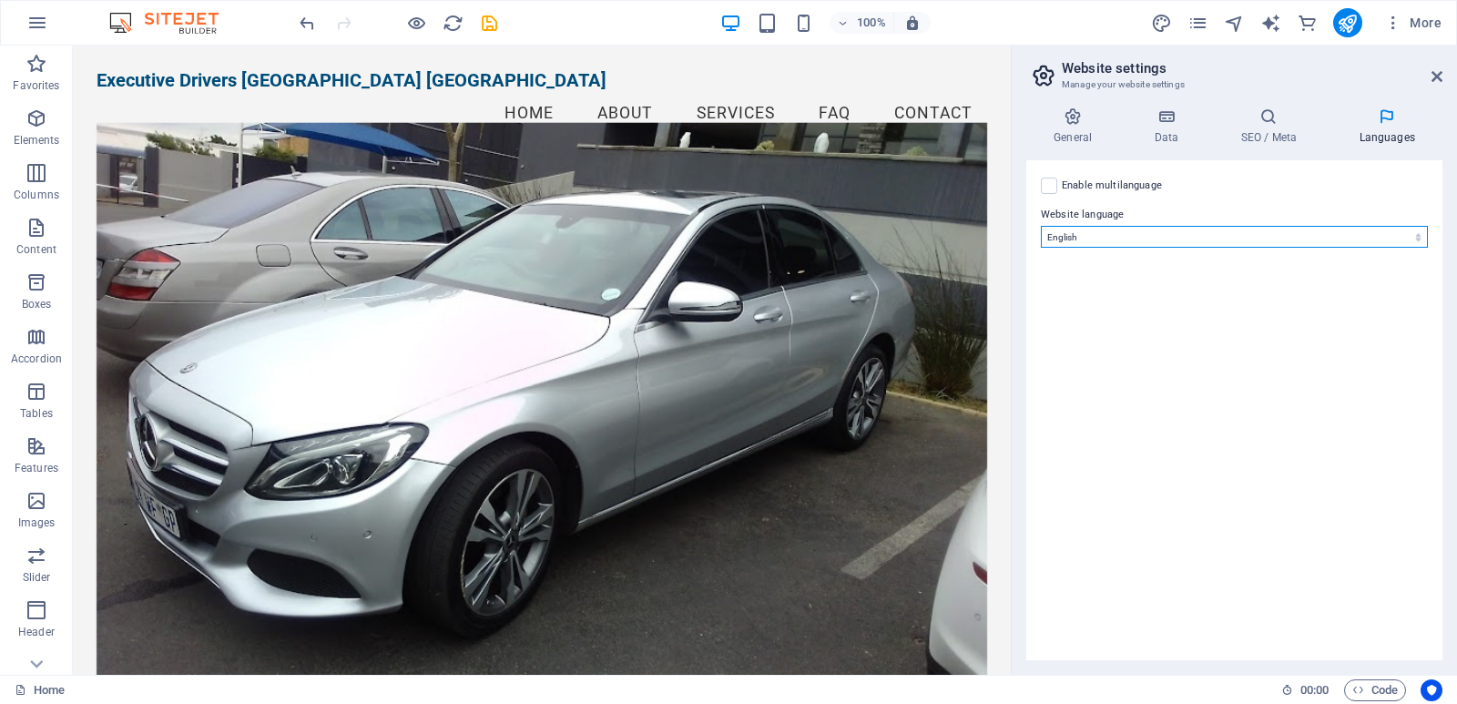
click at [1414, 239] on select "Abkhazian Afar Afrikaans Akan Albanian Amharic Arabic Aragonese Armenian Assame…" at bounding box center [1234, 237] width 387 height 22
click at [1414, 237] on select "Abkhazian Afar Afrikaans Akan Albanian Amharic Arabic Aragonese Armenian Assame…" at bounding box center [1234, 237] width 387 height 22
click at [1264, 127] on h4 "SEO / Meta" at bounding box center [1272, 126] width 118 height 38
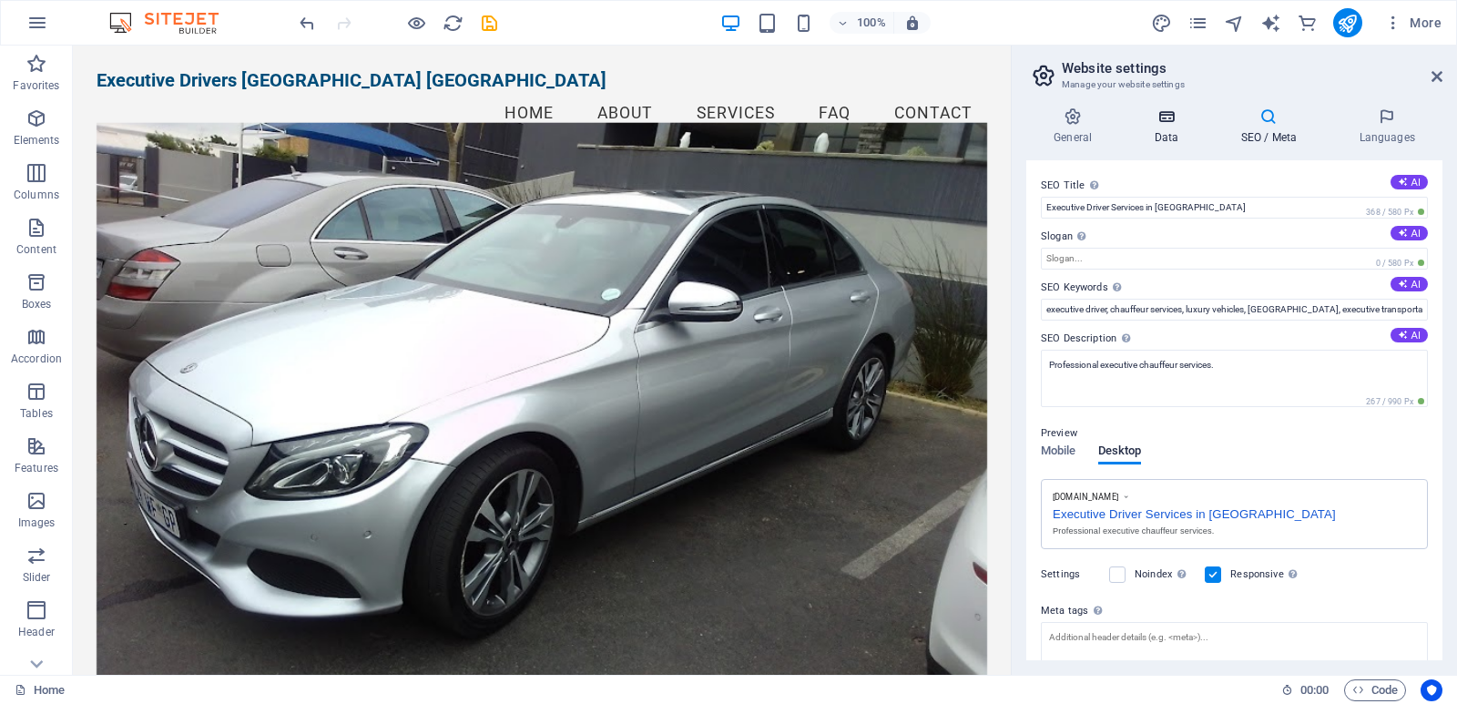
click at [1170, 119] on icon at bounding box center [1165, 116] width 79 height 18
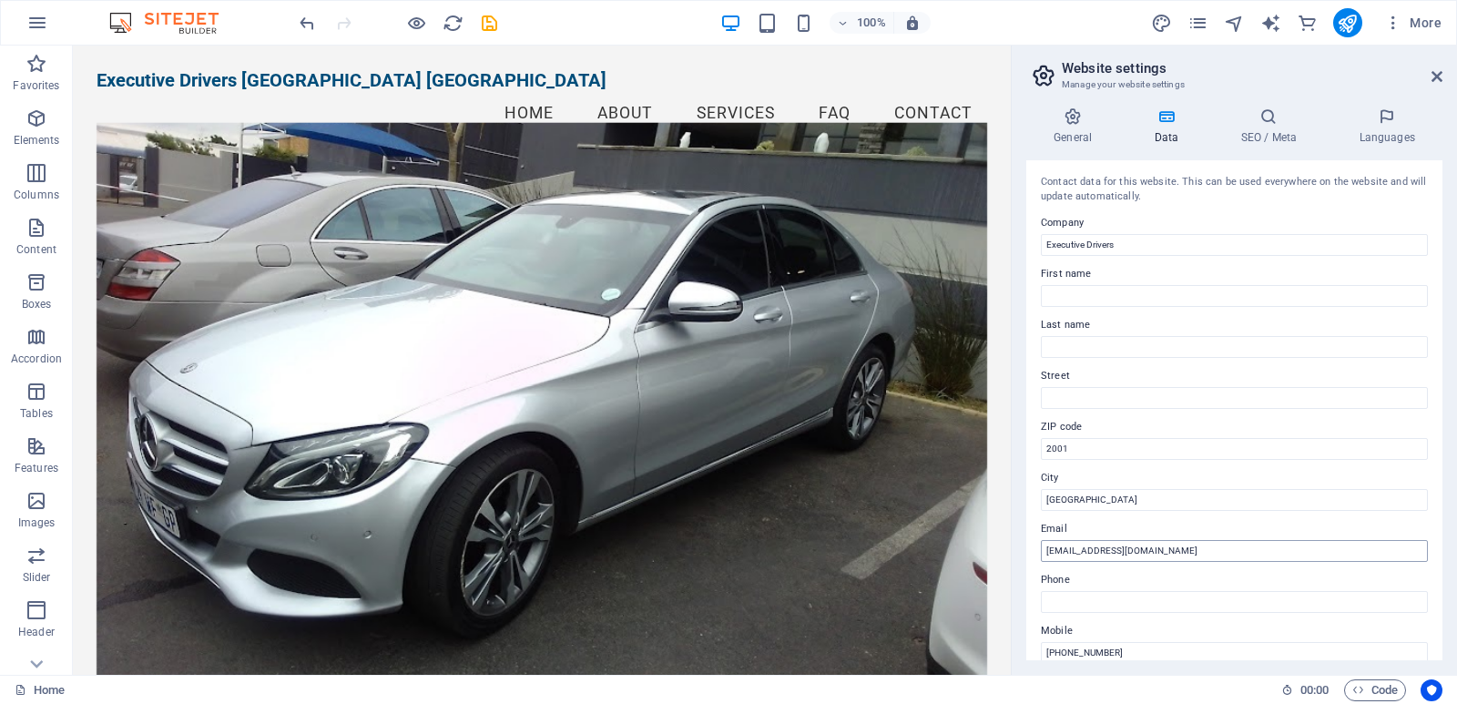
scroll to position [375, 0]
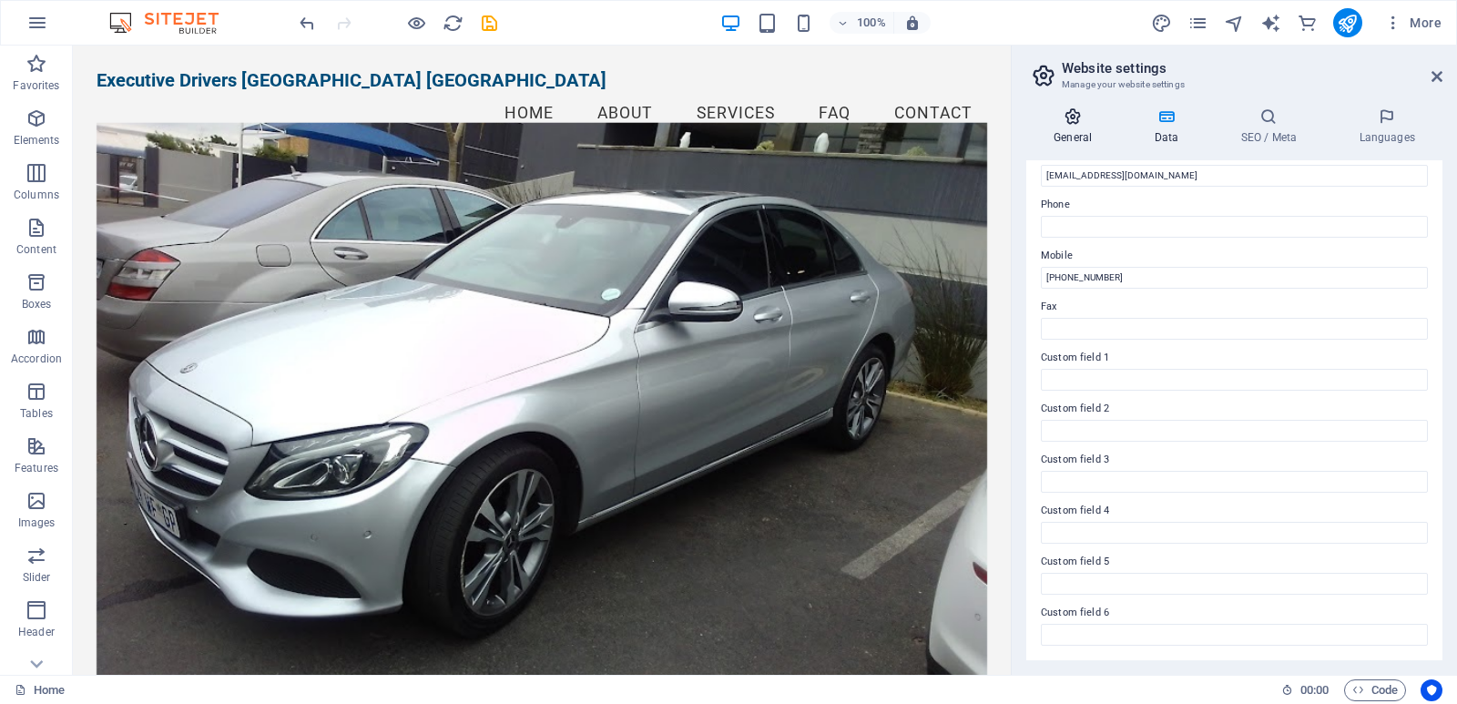
click at [1071, 123] on icon at bounding box center [1072, 116] width 93 height 18
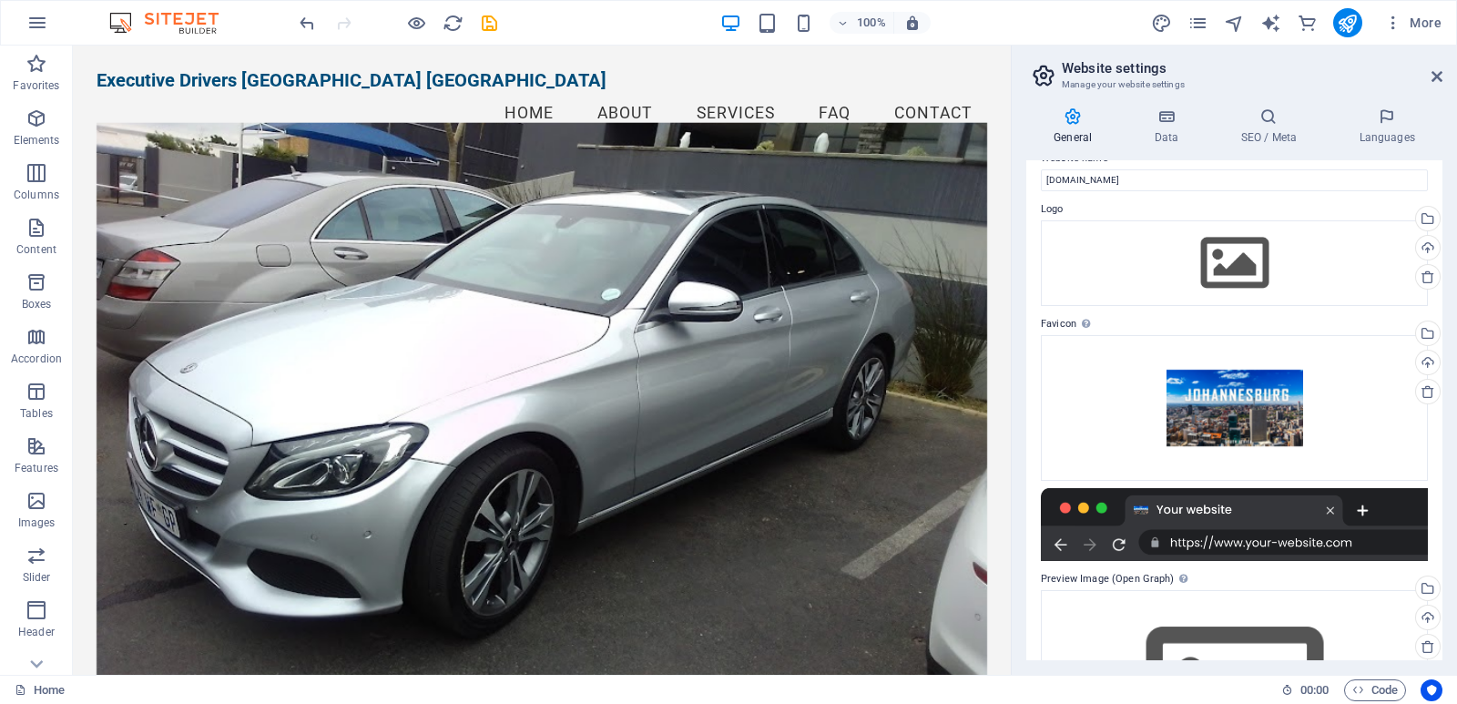
scroll to position [0, 0]
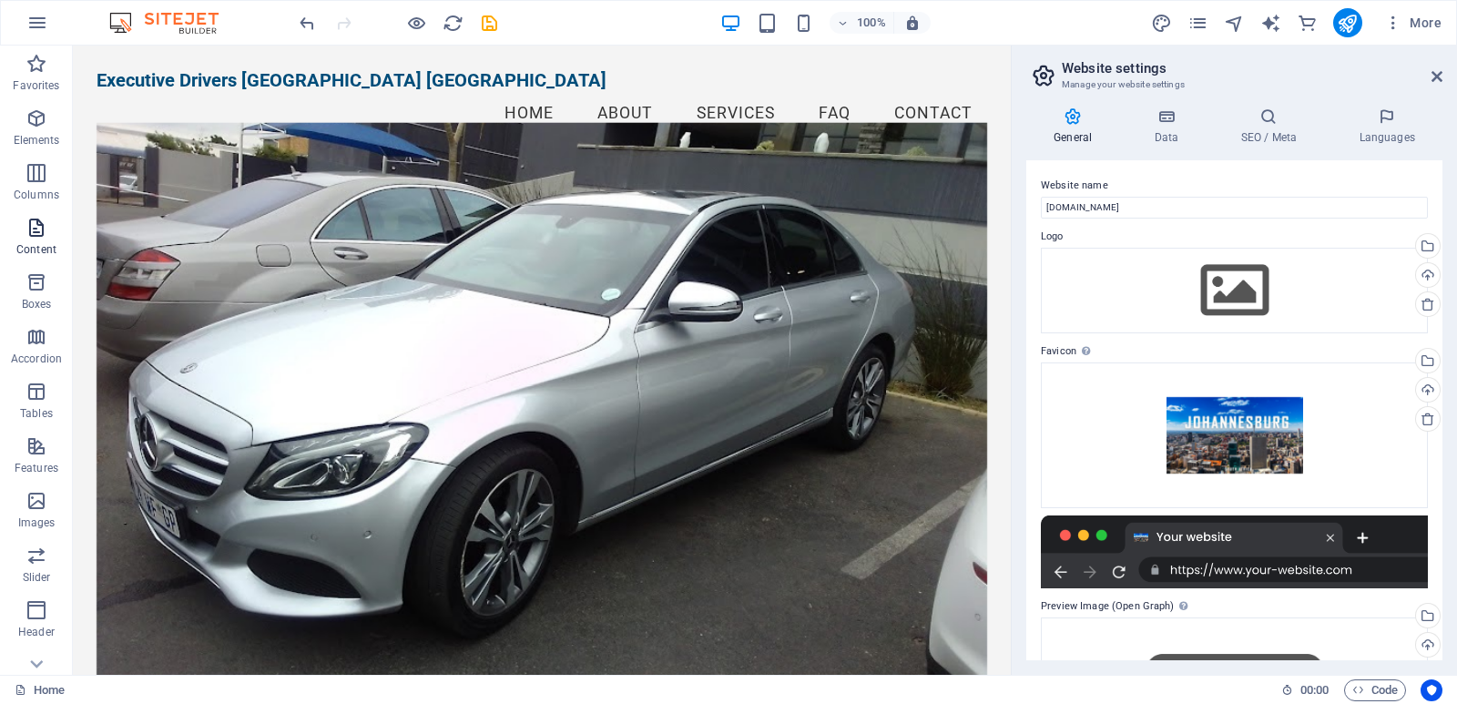
click at [36, 228] on icon "button" at bounding box center [36, 228] width 22 height 22
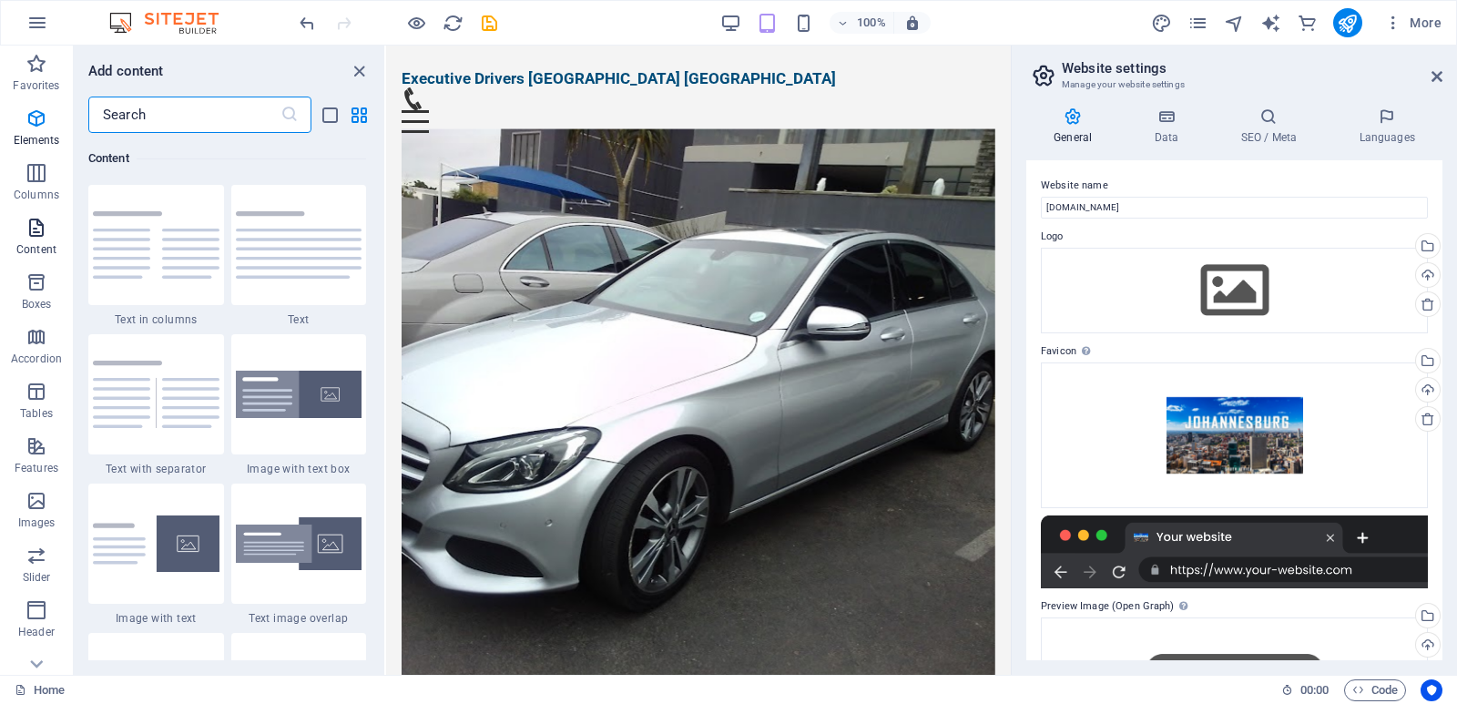
scroll to position [3186, 0]
click at [30, 282] on icon "button" at bounding box center [36, 282] width 22 height 22
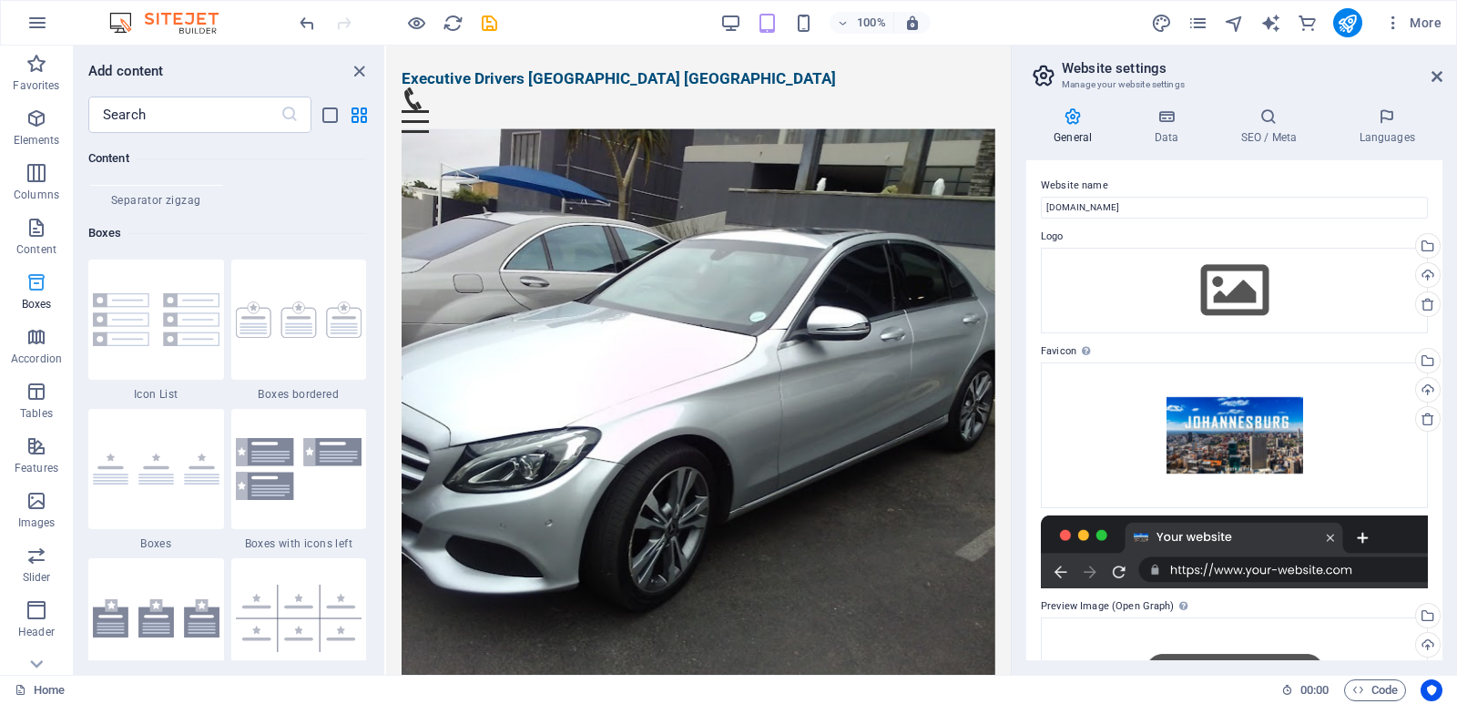
scroll to position [5023, 0]
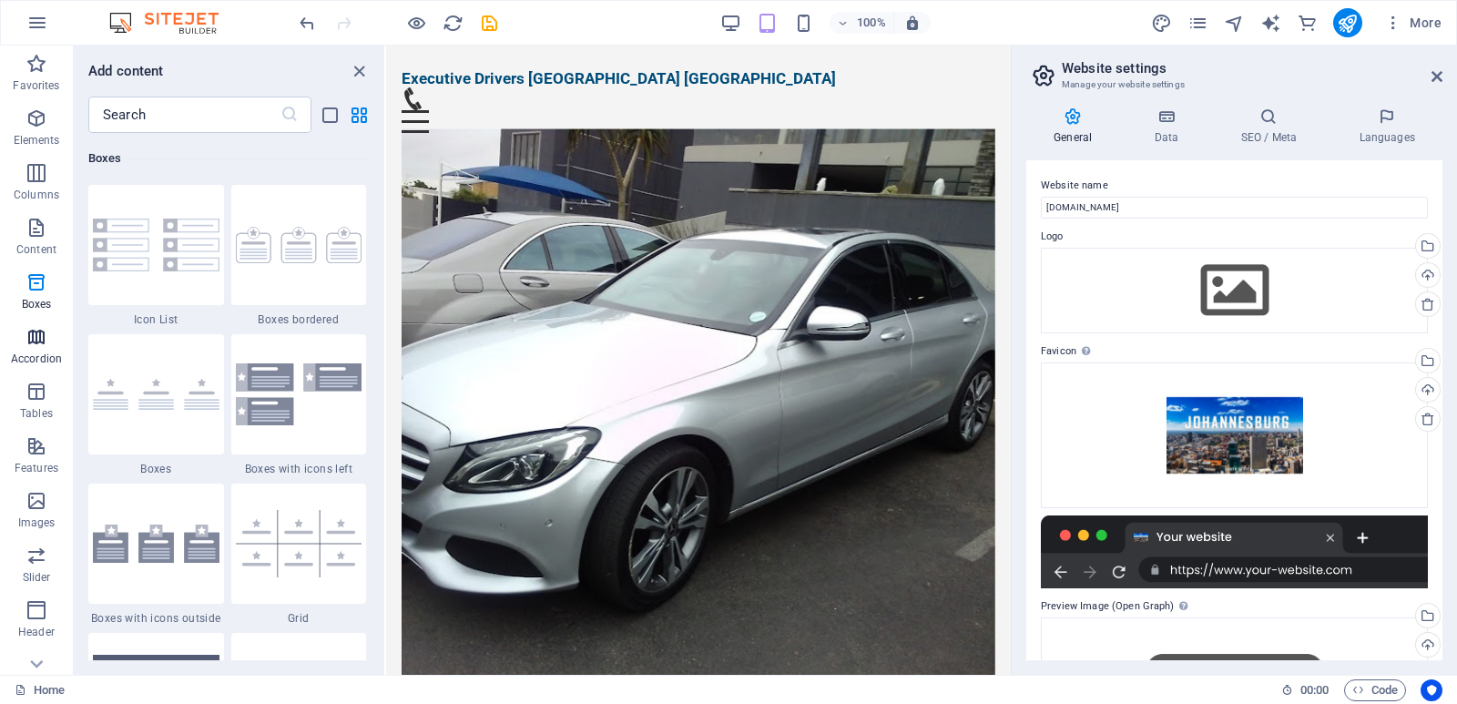
click at [33, 341] on icon "button" at bounding box center [36, 337] width 22 height 22
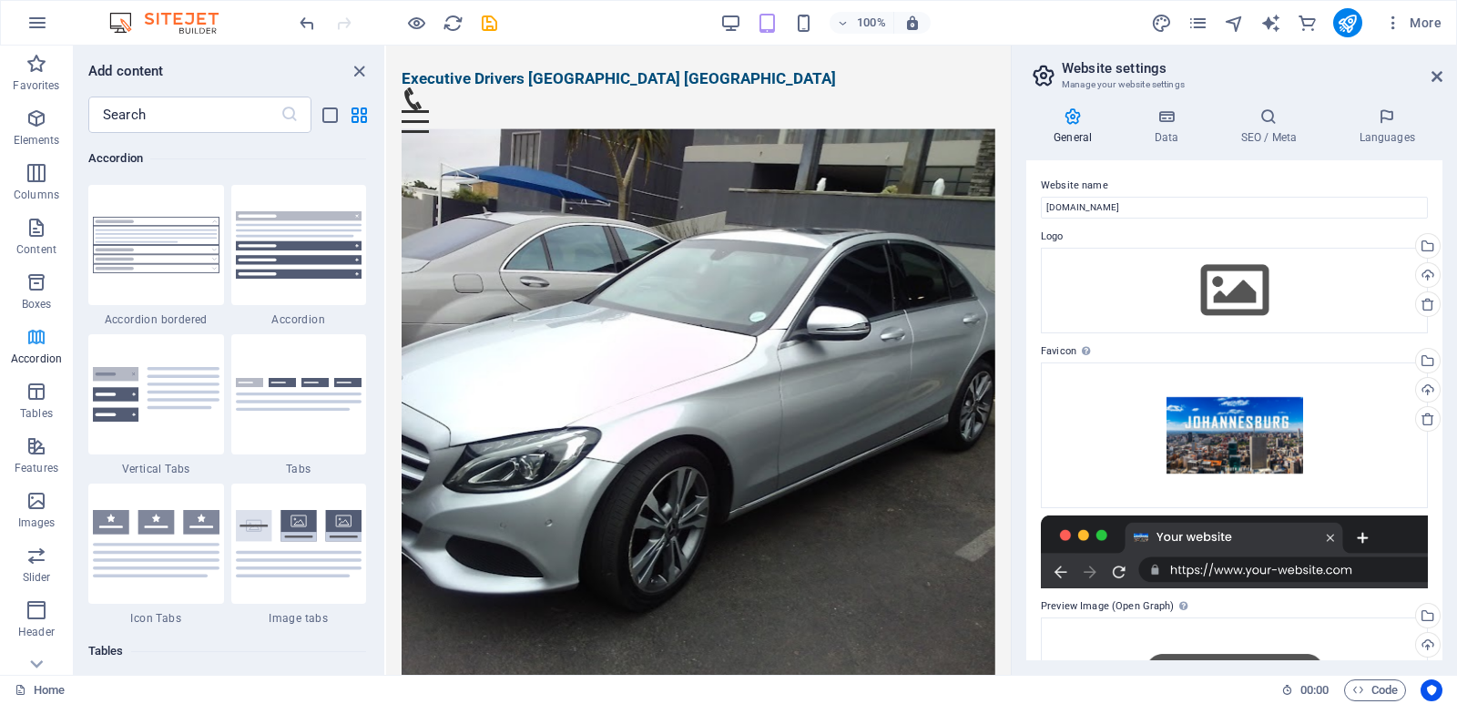
scroll to position [5814, 0]
click at [27, 394] on icon "button" at bounding box center [36, 392] width 22 height 22
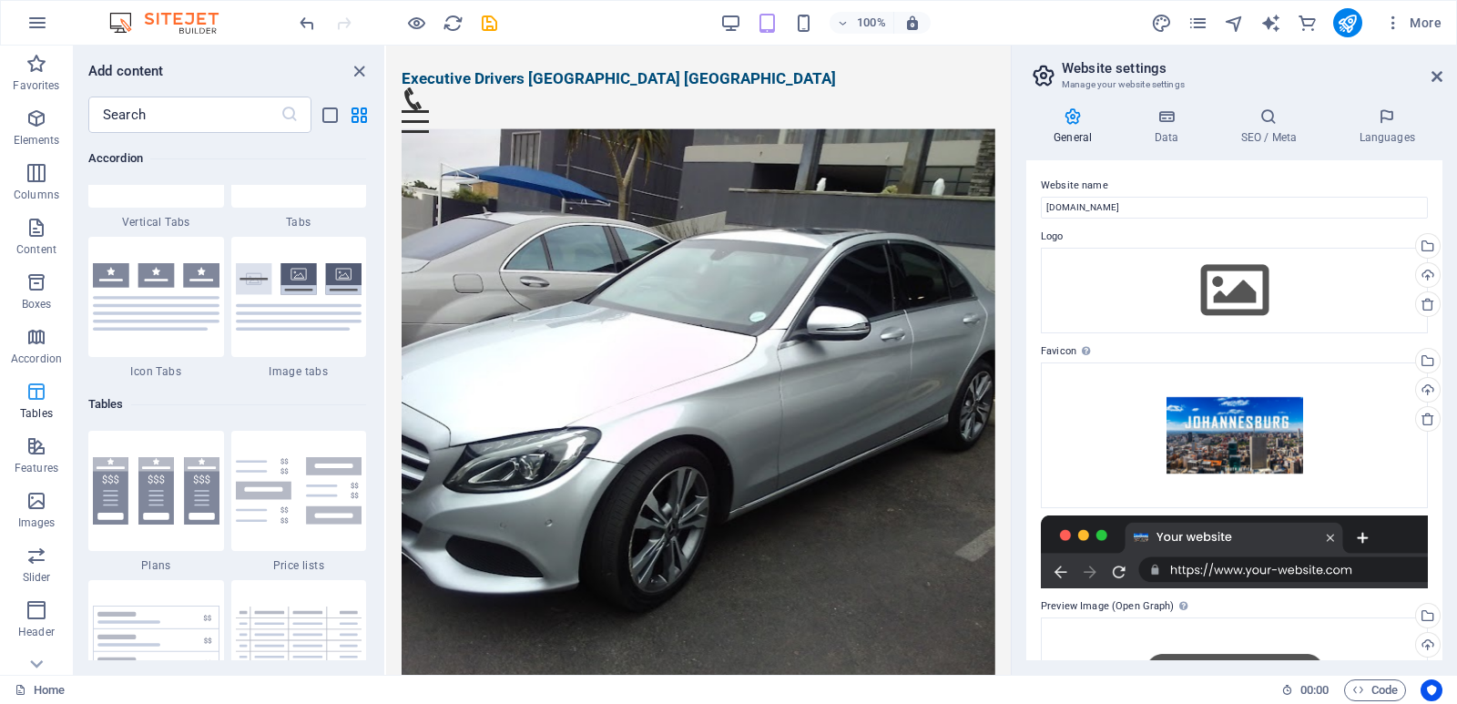
scroll to position [6307, 0]
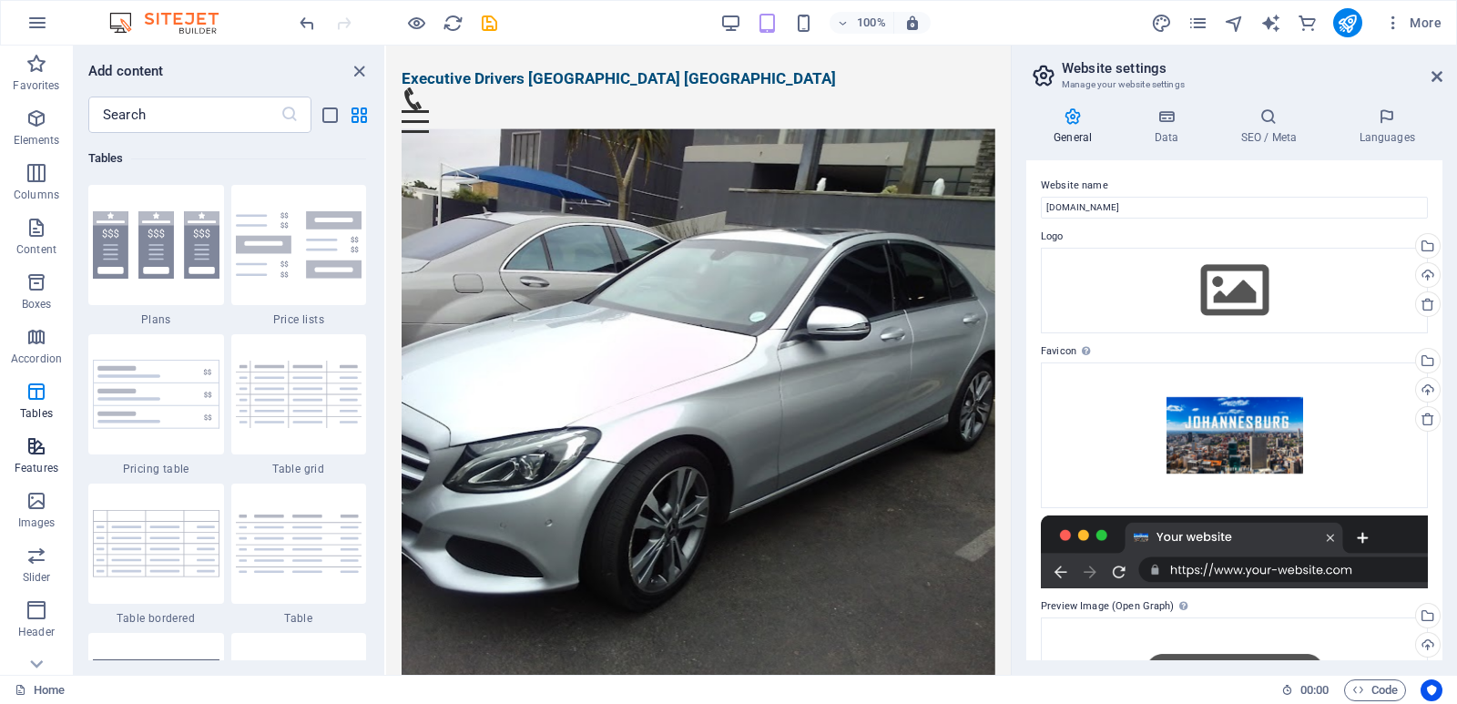
click at [35, 456] on icon "button" at bounding box center [36, 446] width 22 height 22
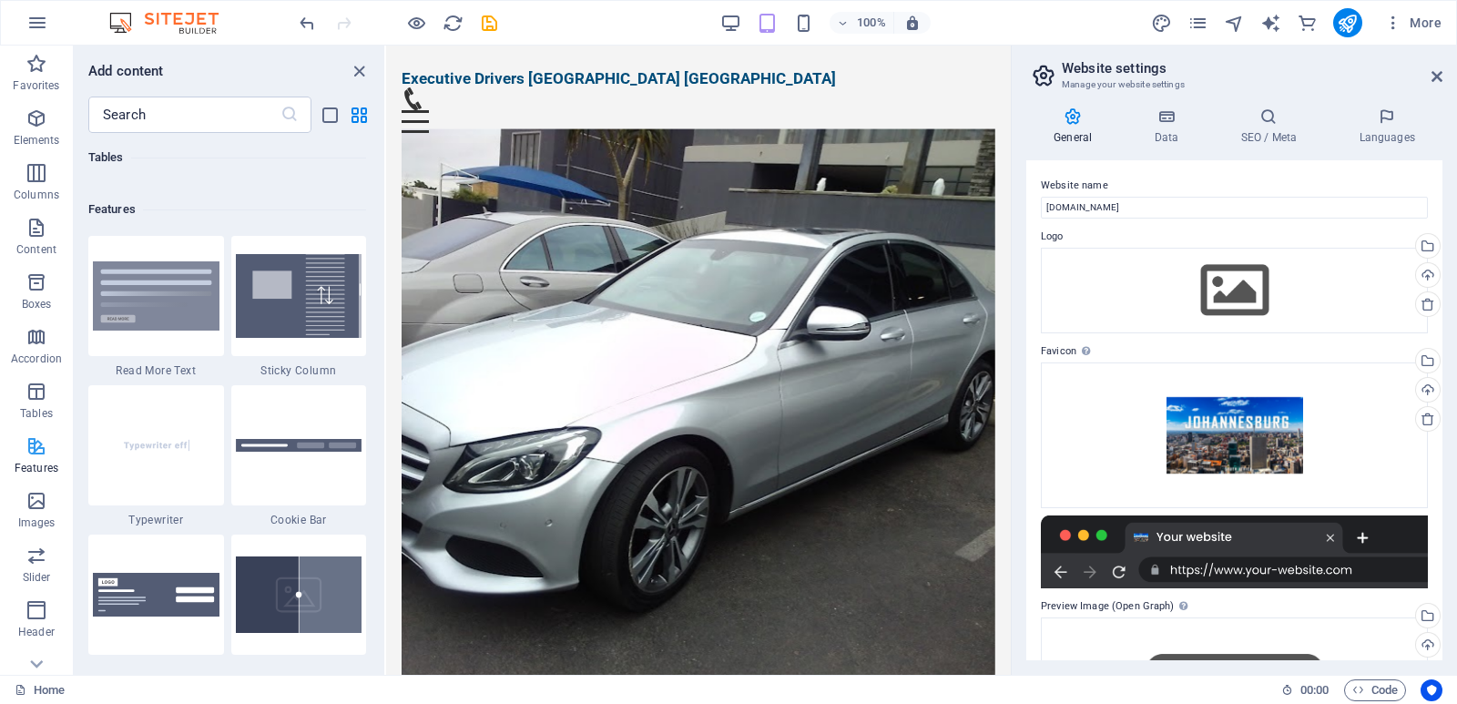
scroll to position [7098, 0]
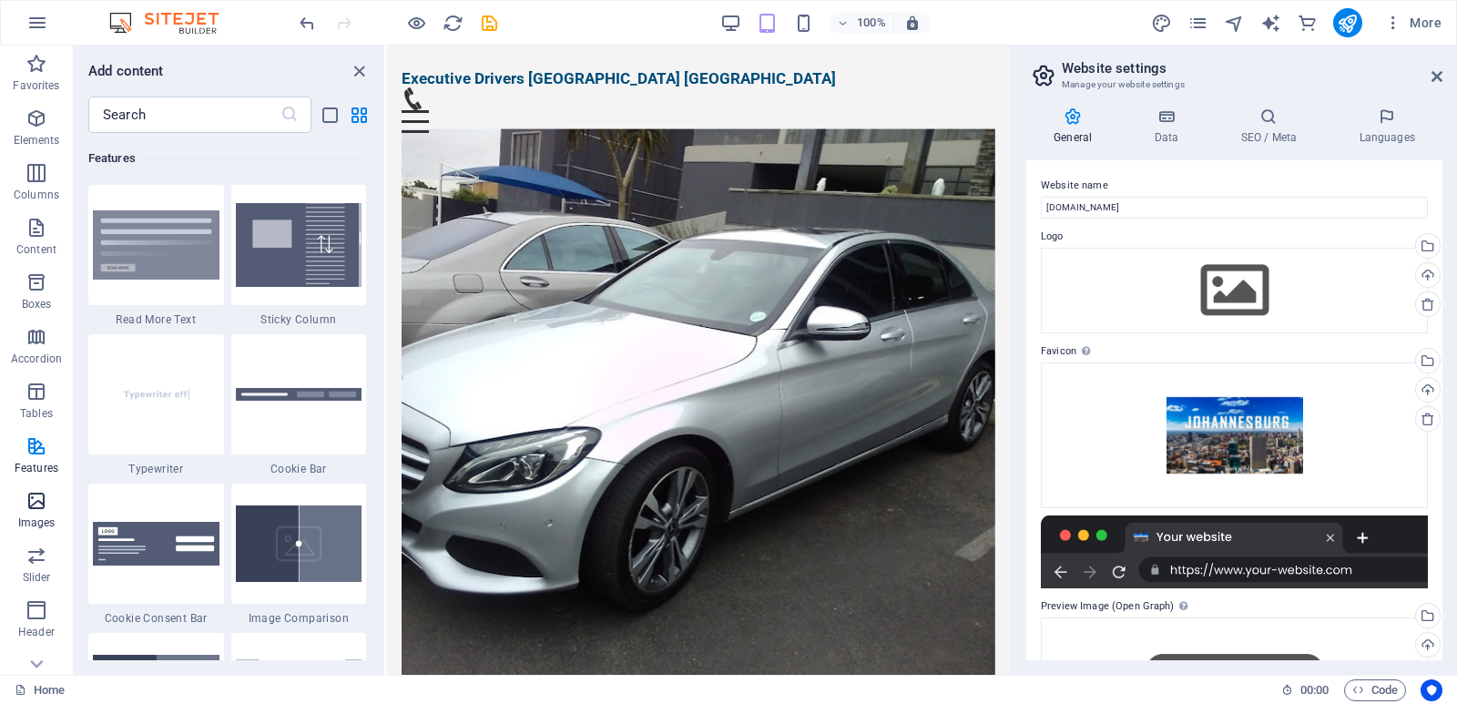
click at [24, 498] on span "Images" at bounding box center [36, 512] width 73 height 44
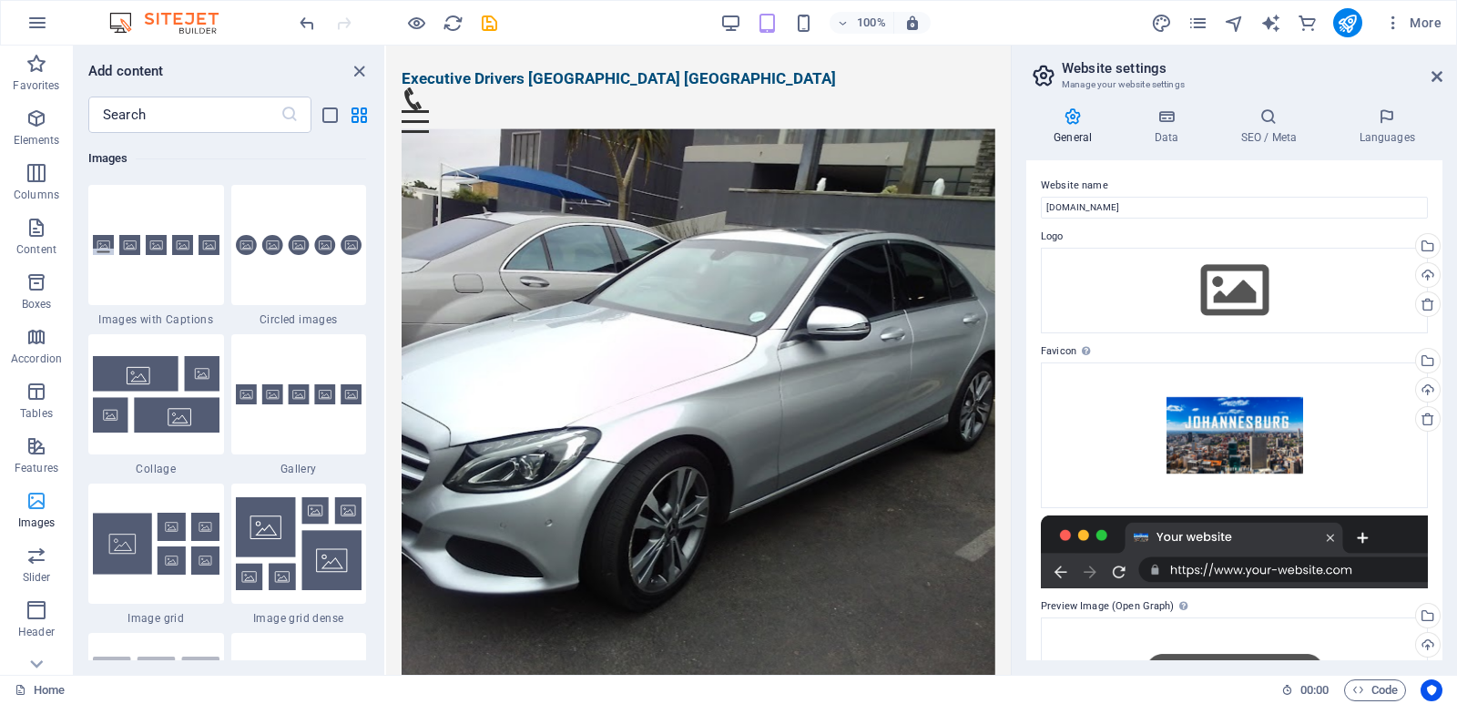
scroll to position [9234, 0]
click at [154, 407] on img at bounding box center [156, 394] width 127 height 76
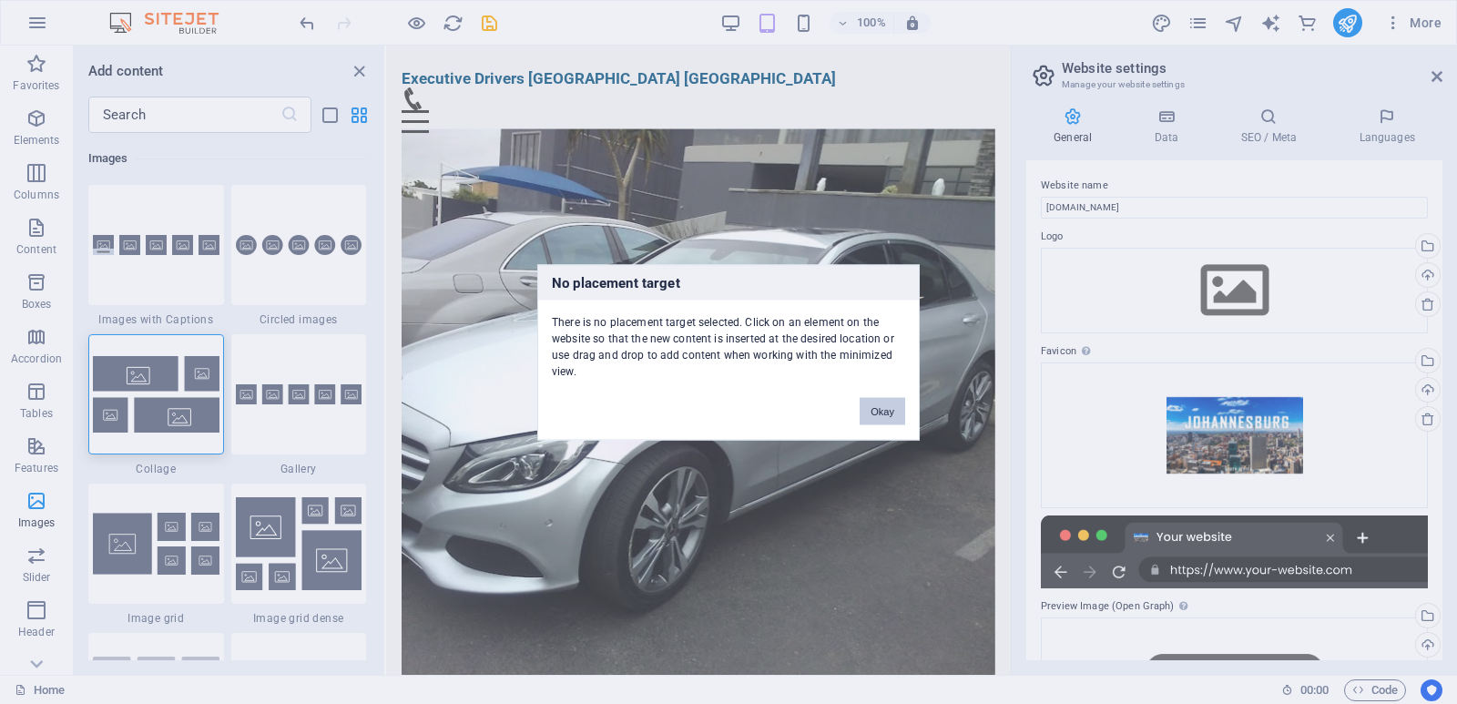
drag, startPoint x: 886, startPoint y: 415, endPoint x: 493, endPoint y: 370, distance: 396.0
click at [886, 415] on button "Okay" at bounding box center [883, 410] width 46 height 27
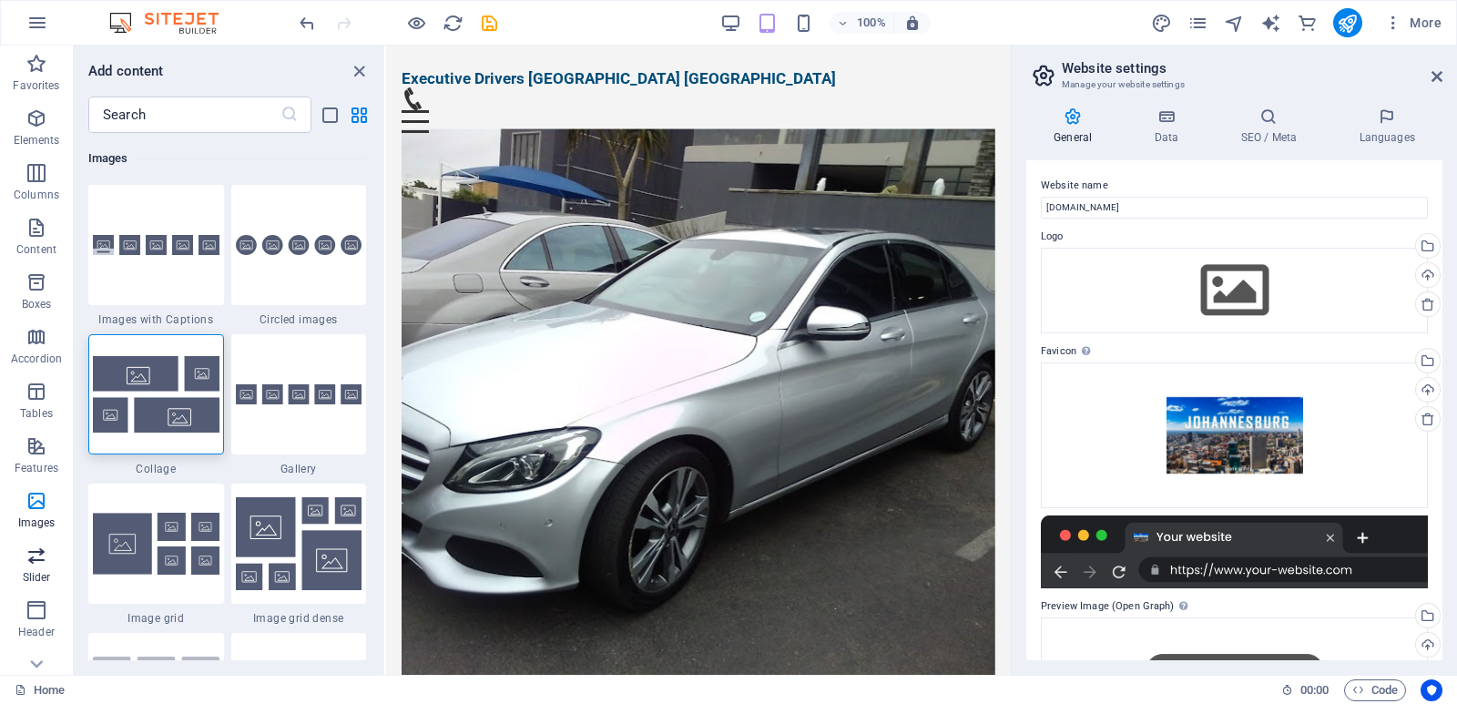
click at [35, 560] on icon "button" at bounding box center [36, 556] width 22 height 22
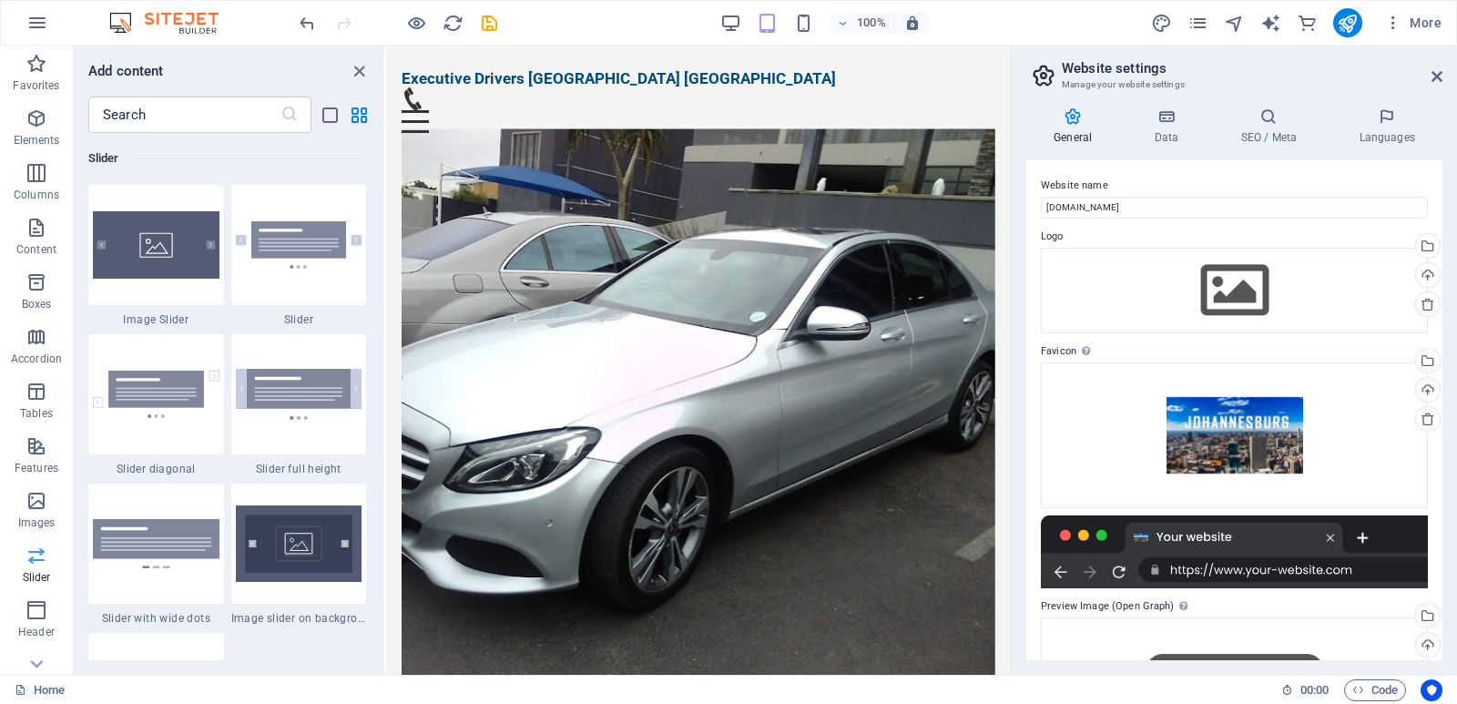
scroll to position [245, 0]
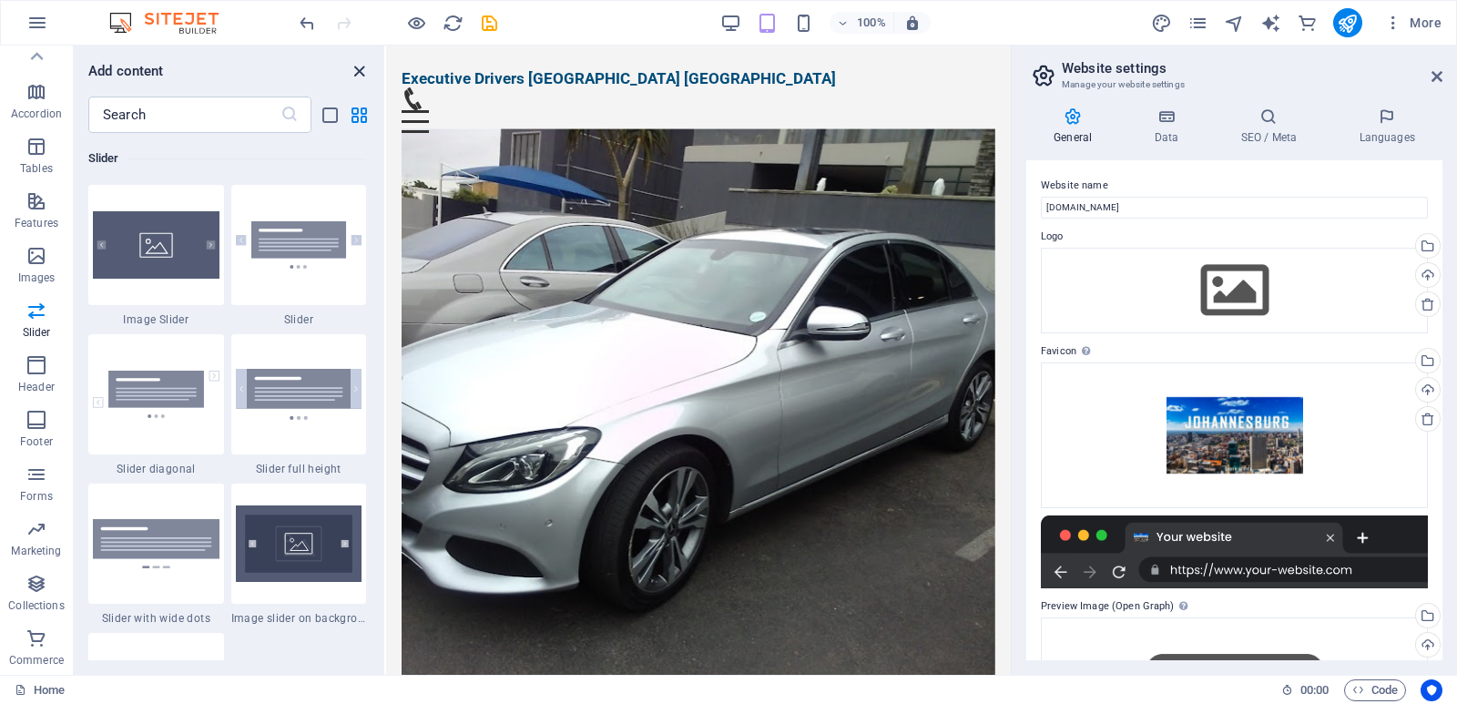
click at [358, 66] on icon "close panel" at bounding box center [359, 71] width 21 height 21
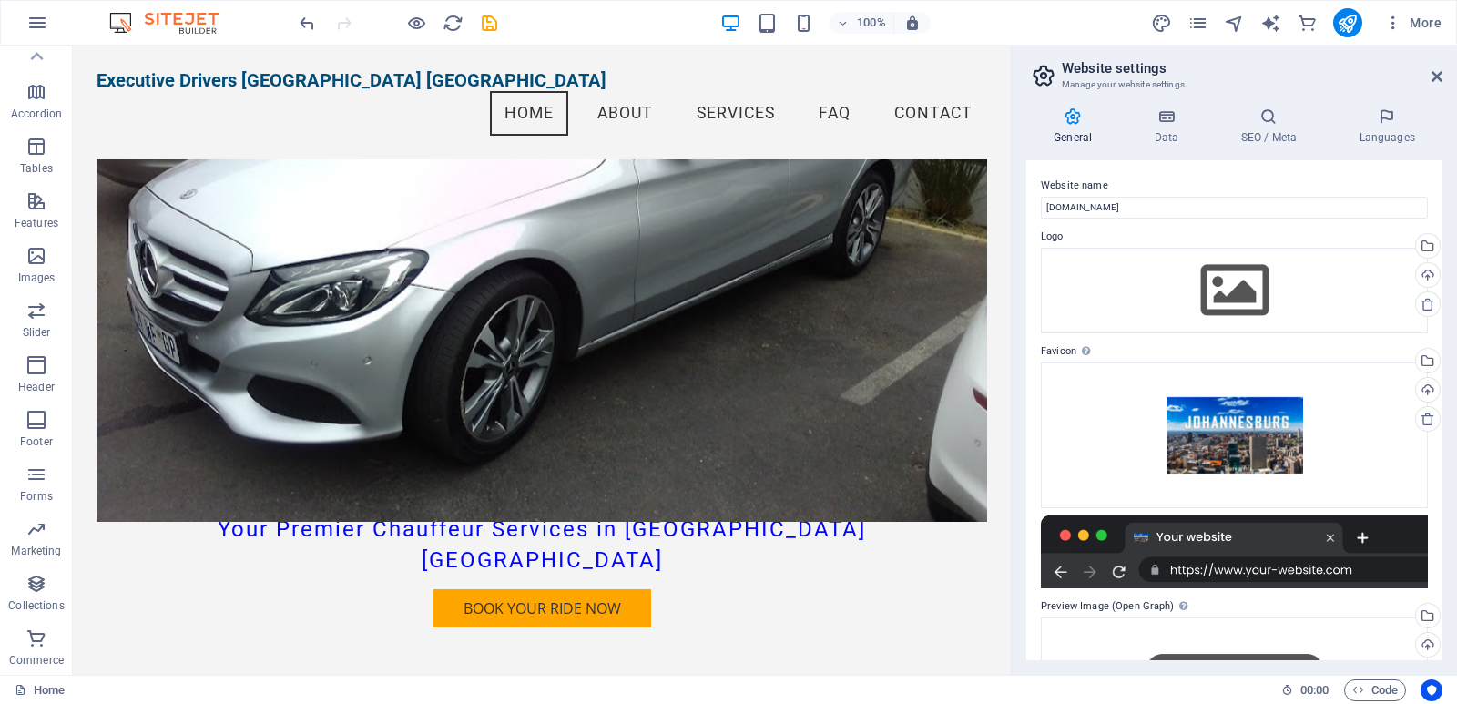
scroll to position [0, 0]
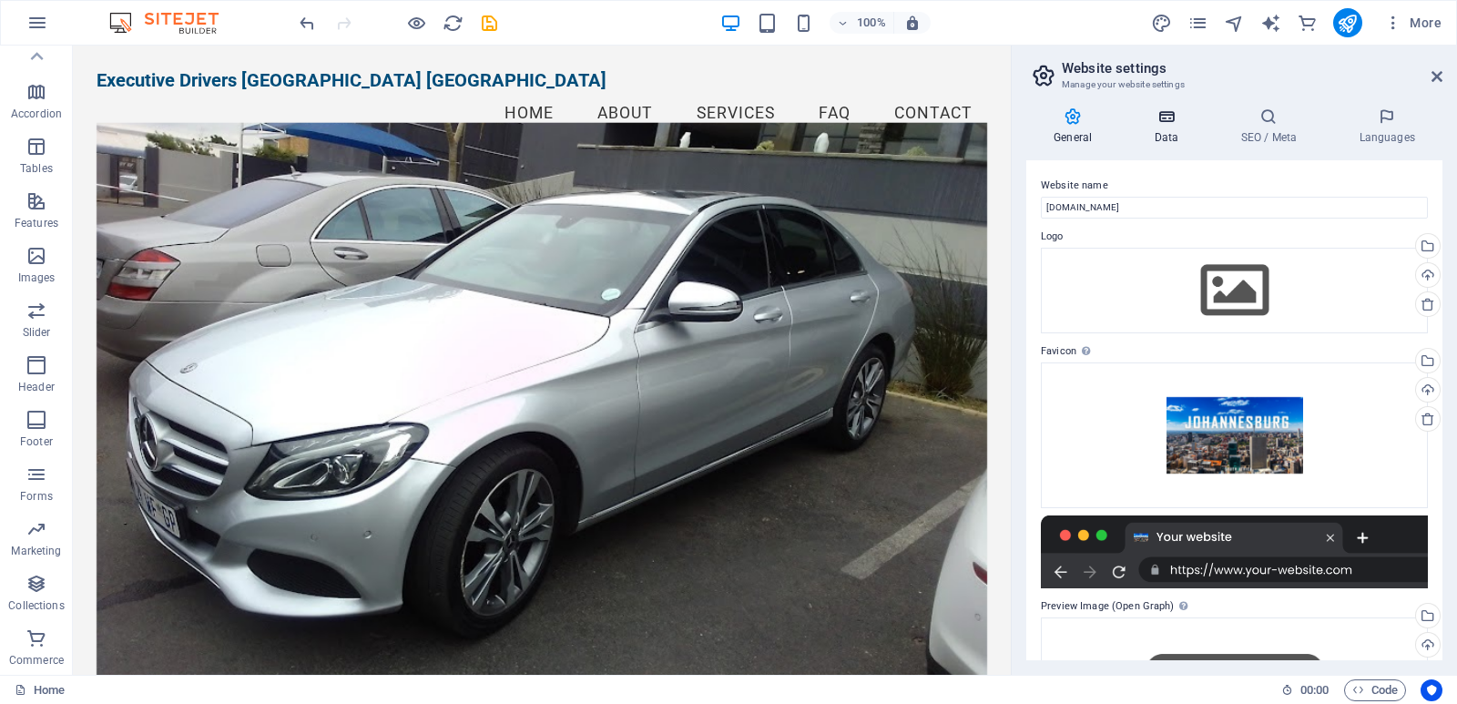
click at [1167, 124] on icon at bounding box center [1165, 116] width 79 height 18
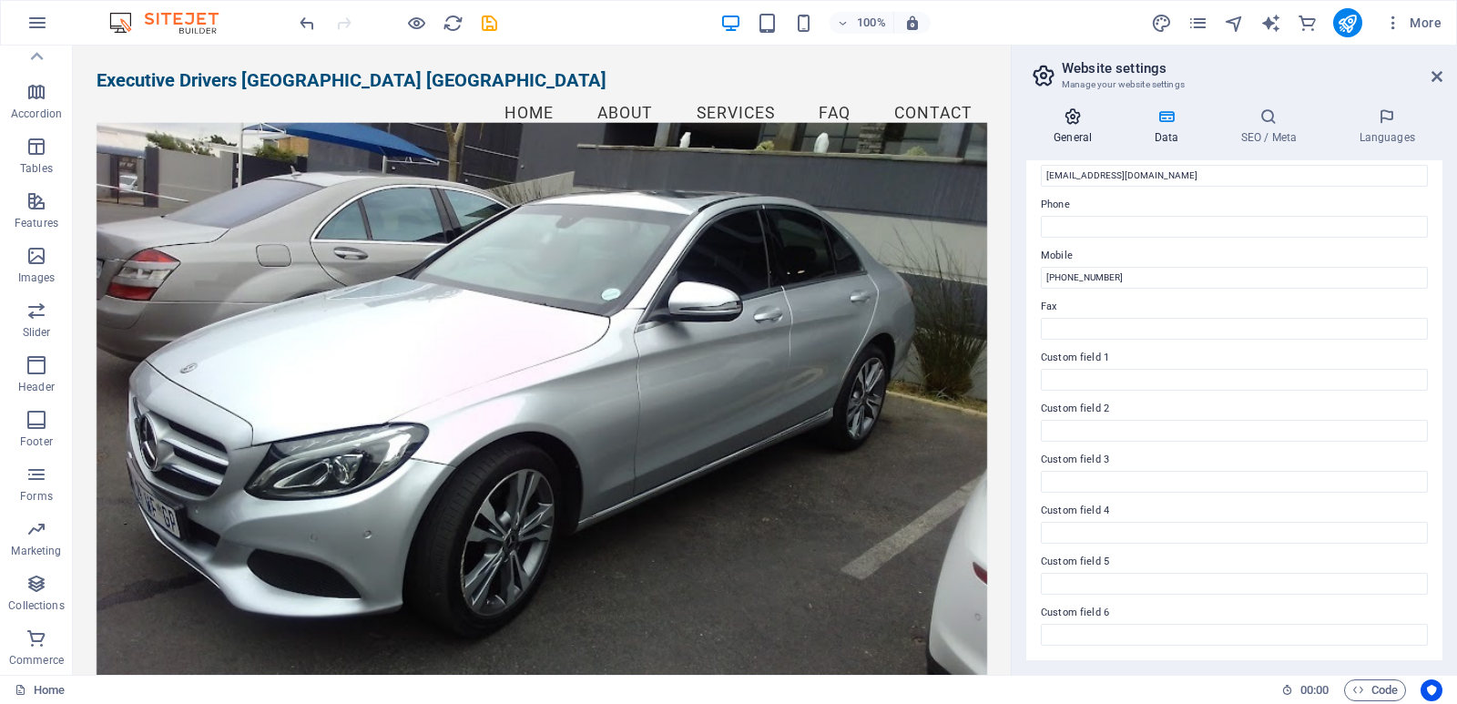
click at [1073, 123] on icon at bounding box center [1072, 116] width 93 height 18
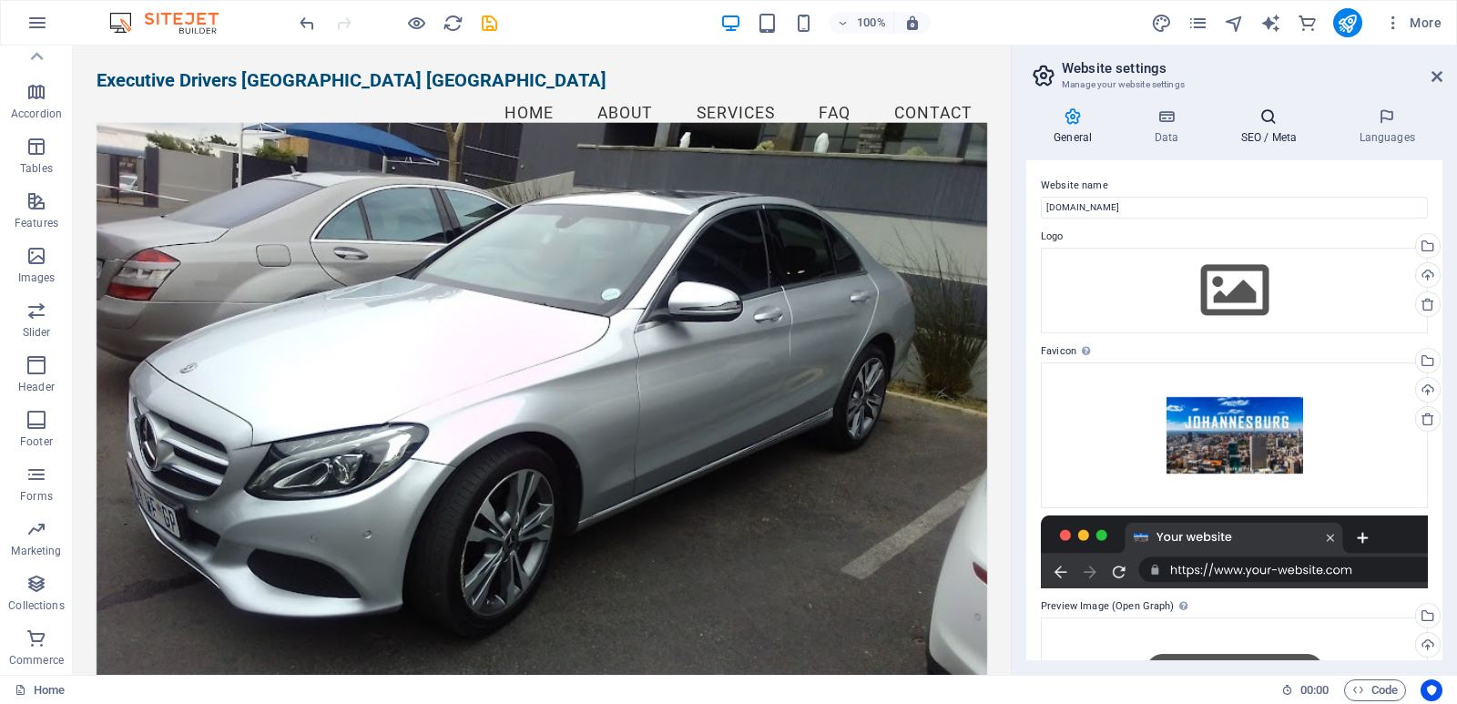
click at [1271, 122] on icon at bounding box center [1268, 116] width 111 height 18
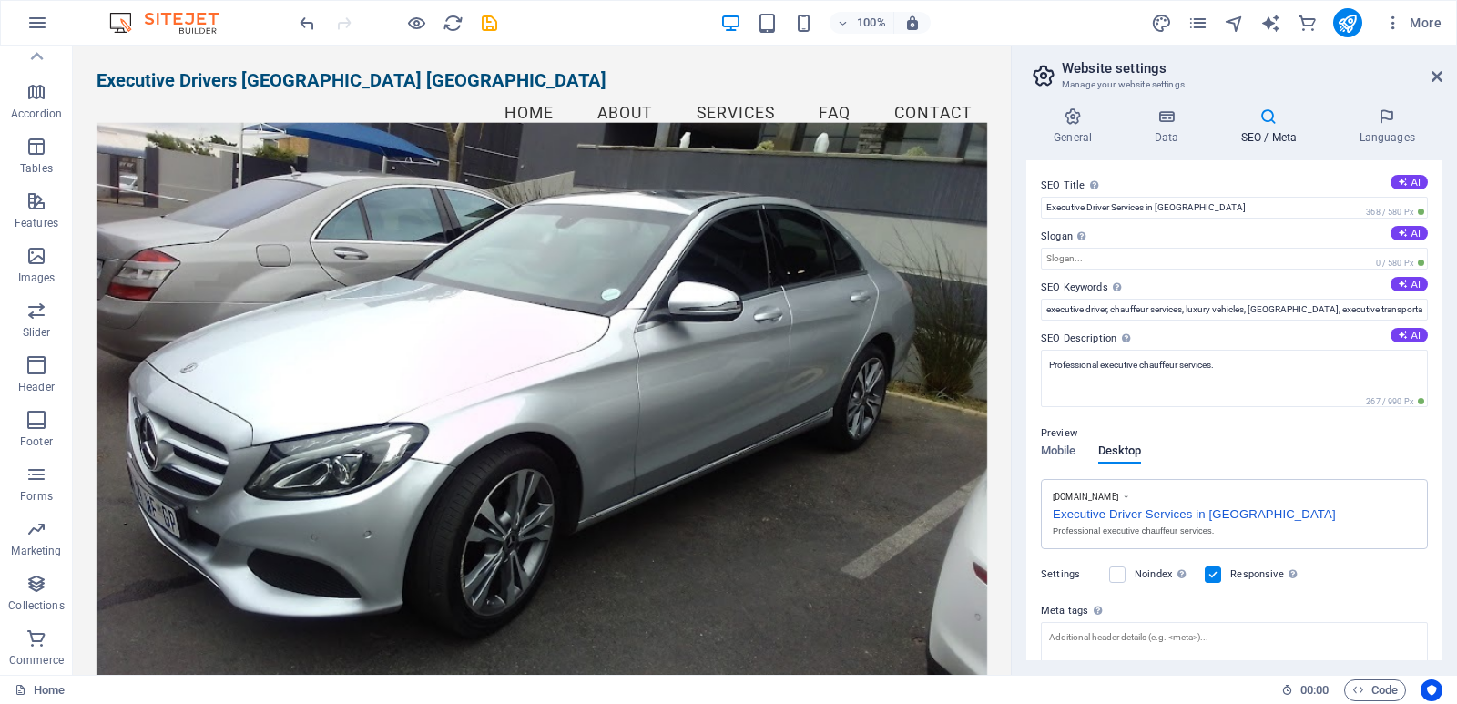
click at [1271, 122] on icon at bounding box center [1268, 116] width 111 height 18
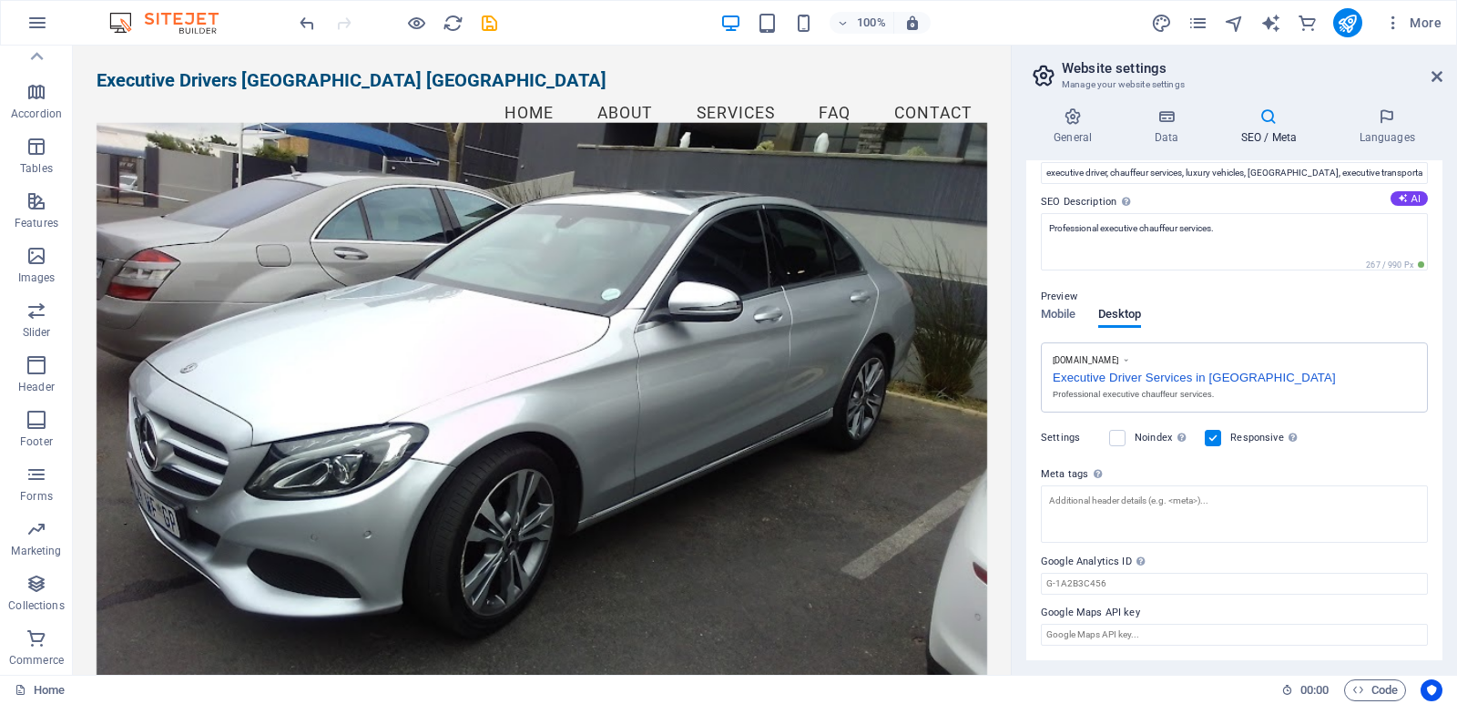
click at [1055, 303] on p "Preview" at bounding box center [1059, 297] width 36 height 22
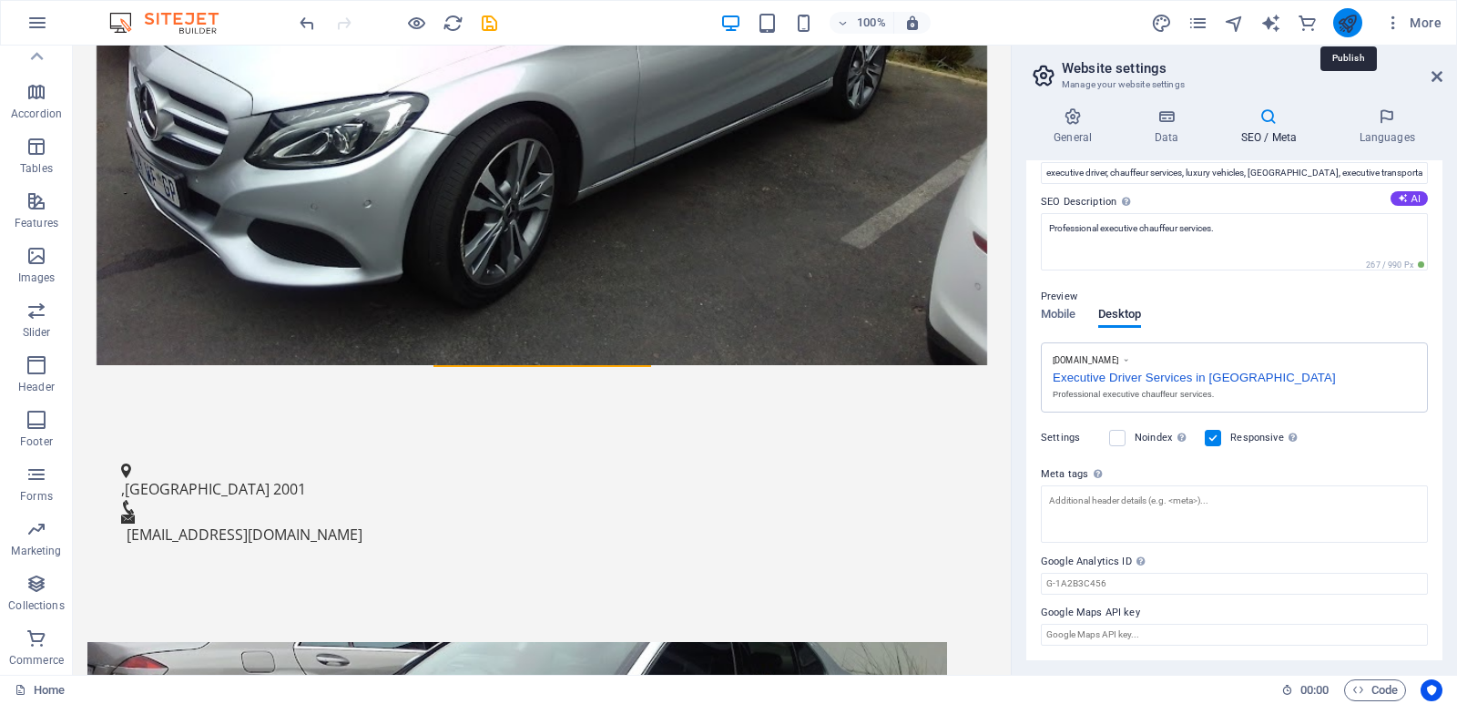
click at [1340, 23] on icon "publish" at bounding box center [1347, 23] width 21 height 21
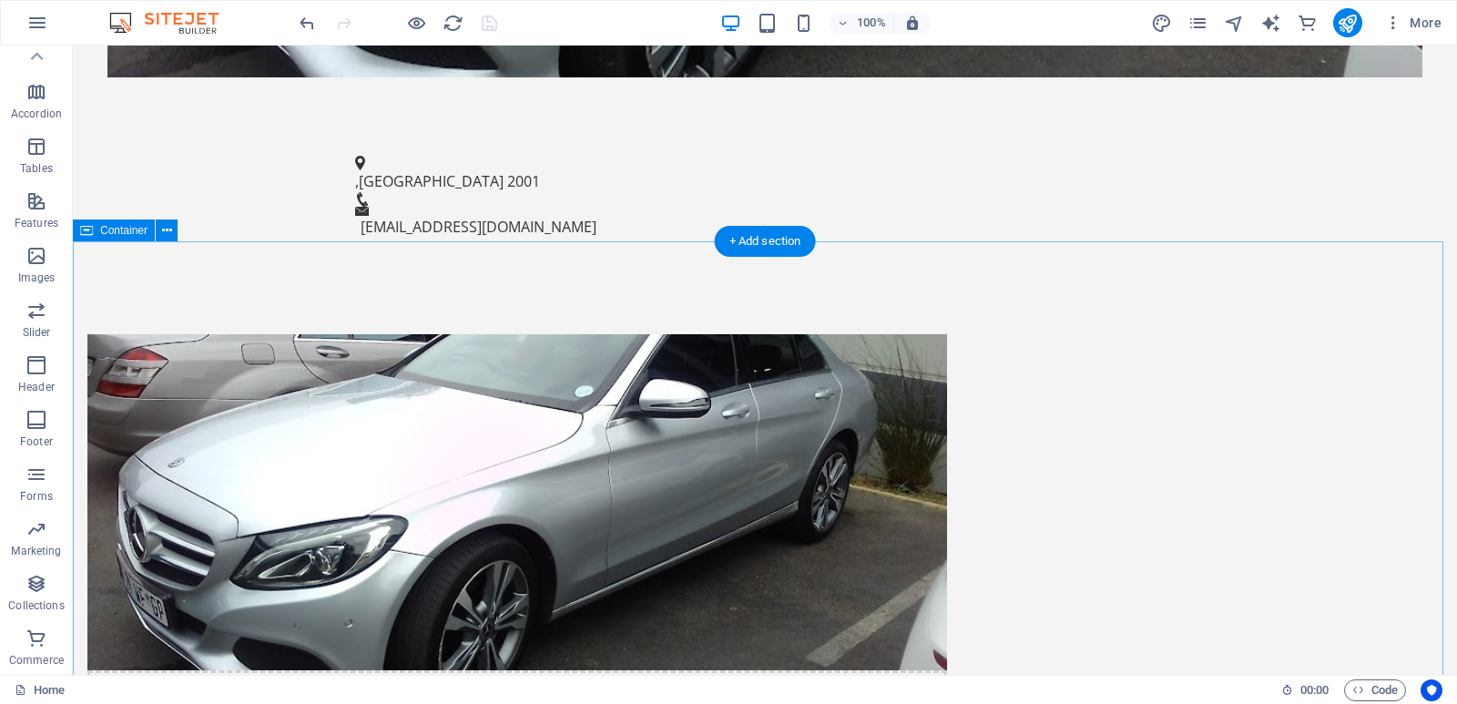
scroll to position [1421, 0]
